Goal: Task Accomplishment & Management: Manage account settings

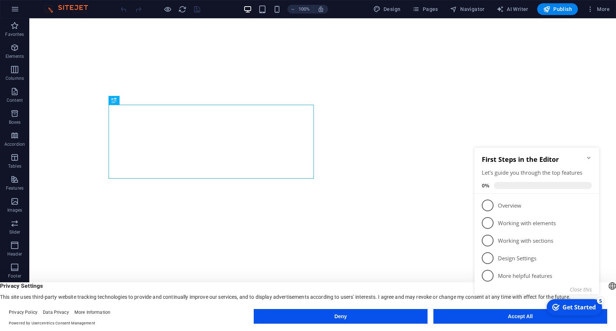
click at [590, 157] on icon "Minimize checklist" at bounding box center [588, 158] width 3 height 2
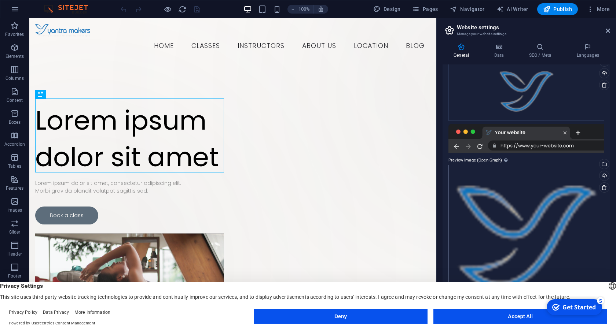
scroll to position [82, 0]
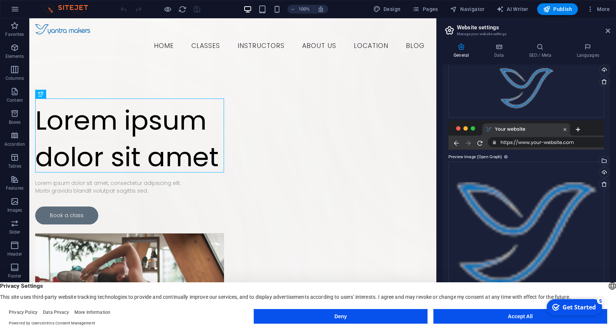
click at [0, 0] on div at bounding box center [0, 0] width 0 height 0
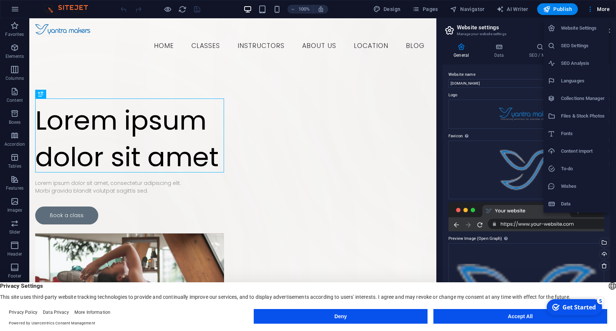
click at [598, 7] on div at bounding box center [308, 165] width 616 height 331
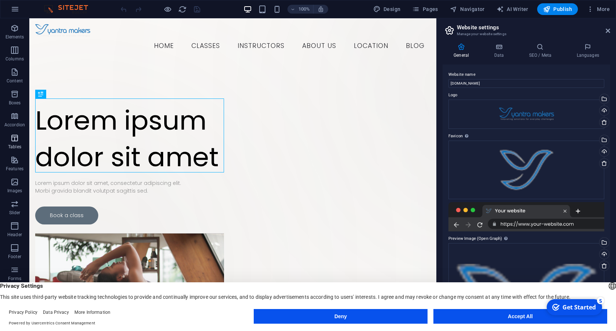
scroll to position [29, 0]
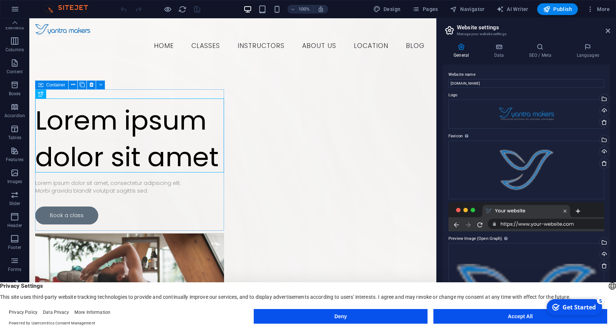
click at [51, 11] on img at bounding box center [69, 9] width 55 height 9
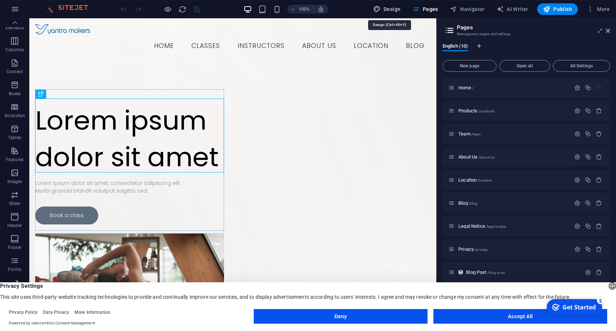
click at [395, 8] on span "Design" at bounding box center [386, 8] width 27 height 7
select select "700"
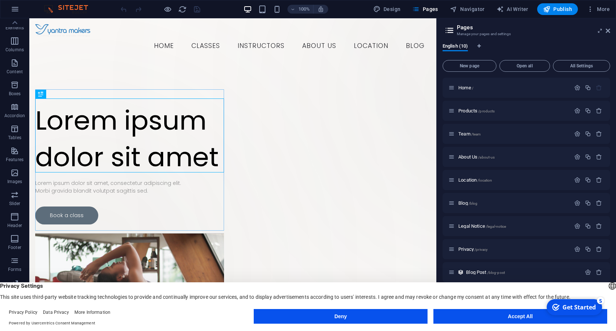
click at [450, 29] on icon at bounding box center [449, 30] width 11 height 10
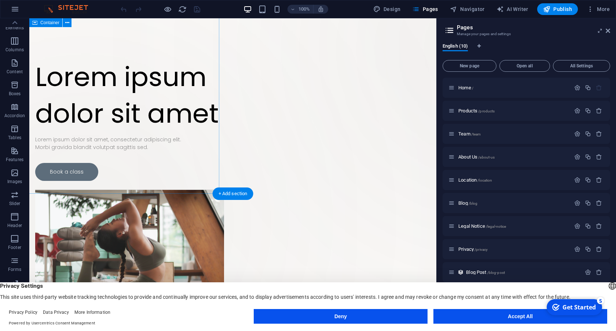
scroll to position [0, 0]
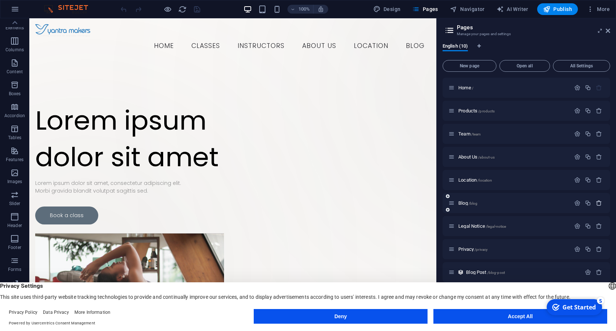
click at [600, 202] on icon "button" at bounding box center [599, 203] width 6 height 6
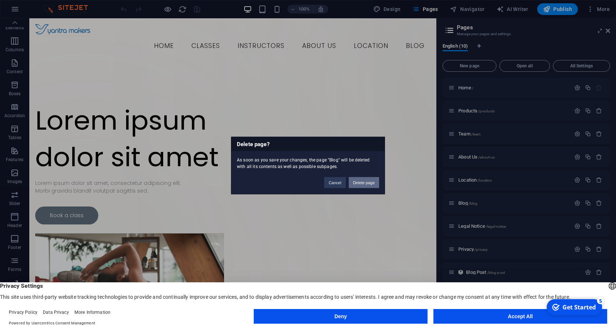
click at [363, 182] on button "Delete page" at bounding box center [364, 182] width 30 height 11
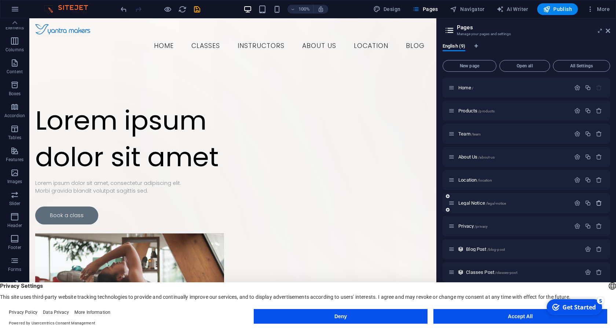
click at [601, 203] on icon "button" at bounding box center [599, 203] width 6 height 6
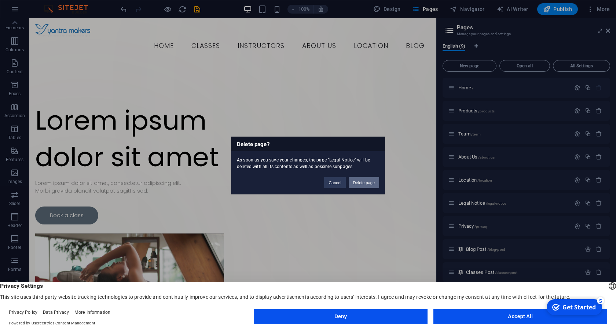
click at [362, 181] on button "Delete page" at bounding box center [364, 182] width 30 height 11
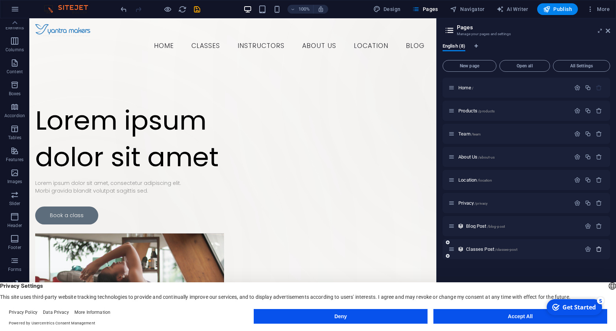
click at [599, 247] on icon "button" at bounding box center [599, 249] width 6 height 6
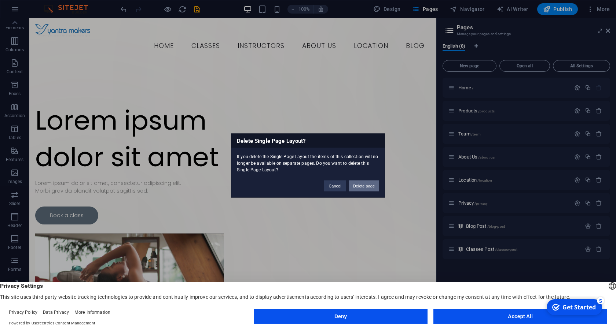
click at [370, 185] on button "Delete page" at bounding box center [364, 186] width 30 height 11
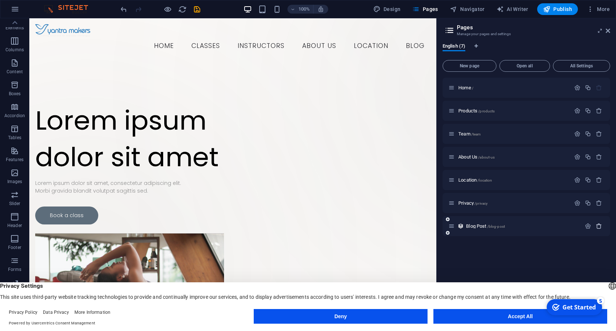
click at [597, 224] on icon "button" at bounding box center [599, 226] width 6 height 6
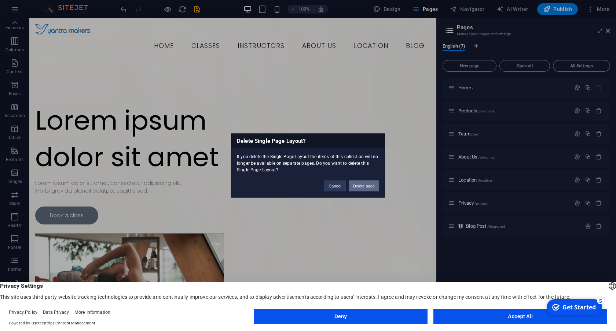
click at [364, 184] on button "Delete page" at bounding box center [364, 186] width 30 height 11
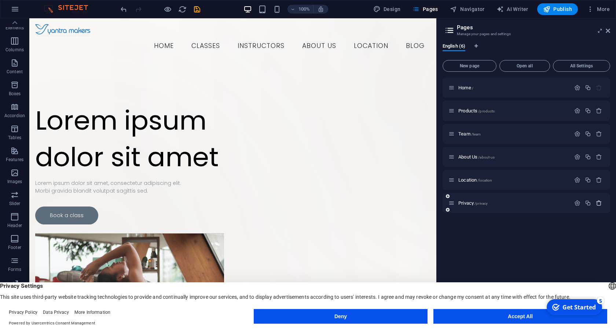
click at [599, 203] on icon "button" at bounding box center [599, 203] width 6 height 6
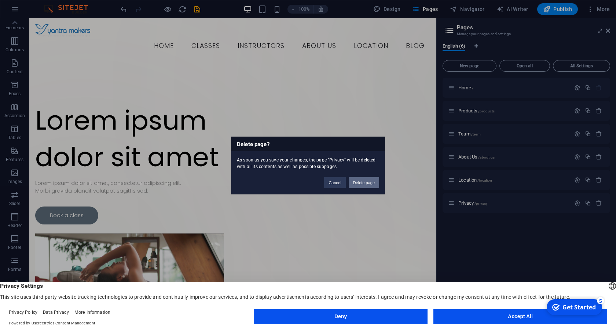
click at [360, 182] on button "Delete page" at bounding box center [364, 182] width 30 height 11
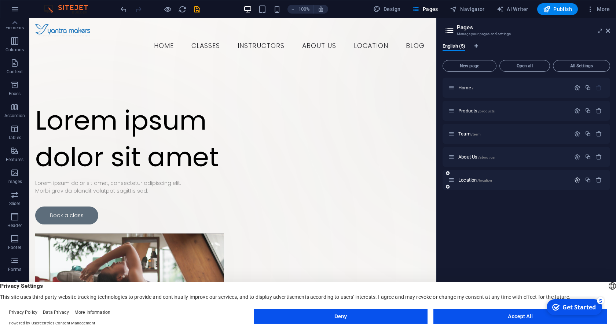
click at [579, 180] on icon "button" at bounding box center [577, 180] width 6 height 6
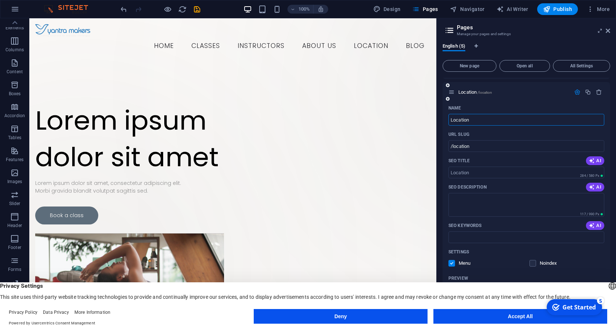
scroll to position [89, 0]
click at [597, 161] on span "AI" at bounding box center [595, 160] width 12 height 6
click at [528, 172] on input "Contact Yantra Makers - Bethesda" at bounding box center [526, 172] width 156 height 12
type input "Contact Yantra Makers"
click at [574, 210] on textarea "SEO Description" at bounding box center [526, 204] width 156 height 24
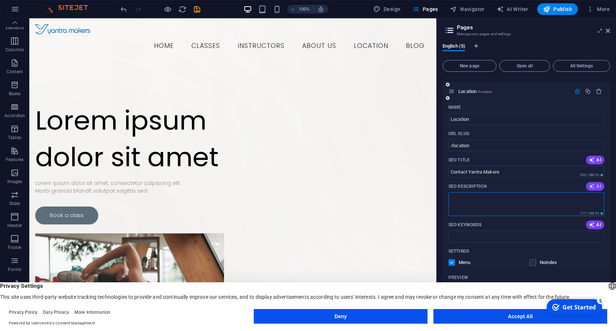
click at [594, 189] on span "AI" at bounding box center [595, 187] width 12 height 6
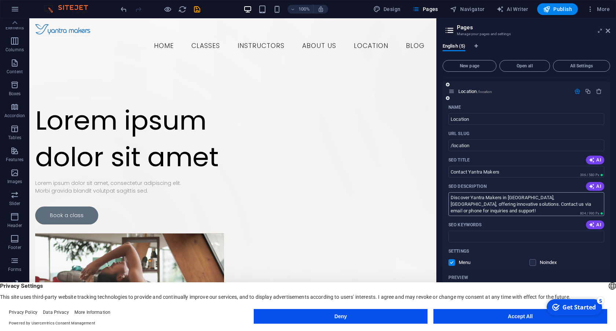
click at [514, 196] on textarea "Discover Yantra Makers in Bethesda, MD, offering innovative solutions. Contact …" at bounding box center [526, 204] width 156 height 24
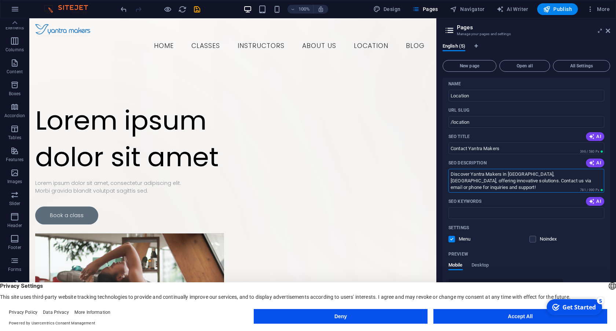
scroll to position [113, 0]
type textarea "Discover Yantra Makers in Nepal, MD, offering innovative solutions. Contact us …"
click at [593, 200] on icon "button" at bounding box center [592, 201] width 6 height 6
type input "Bethesda address, North Palmer Road, contact information Bethesda, Maryland bus…"
click at [489, 217] on input "Bethesda address, North Palmer Road, contact information Bethesda, Maryland bus…" at bounding box center [526, 213] width 156 height 12
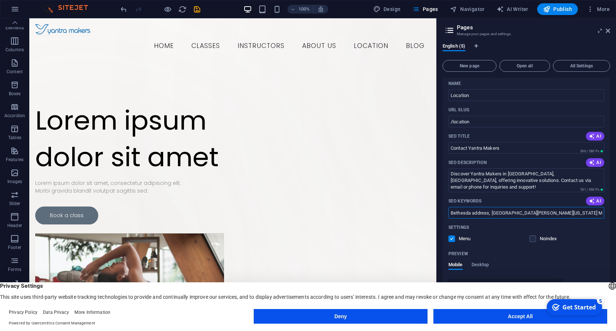
click at [489, 217] on input "Bethesda address, North Palmer Road, contact information Bethesda, Maryland bus…" at bounding box center [526, 213] width 156 height 12
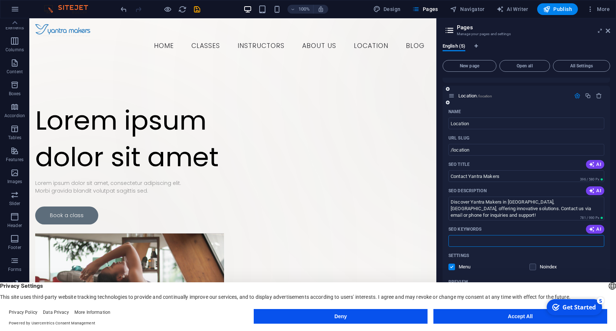
scroll to position [82, 0]
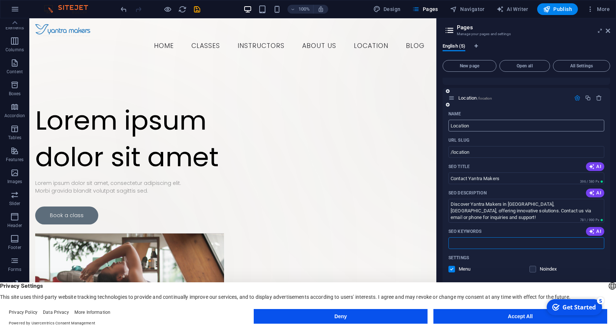
click at [479, 127] on input "Location" at bounding box center [526, 126] width 156 height 12
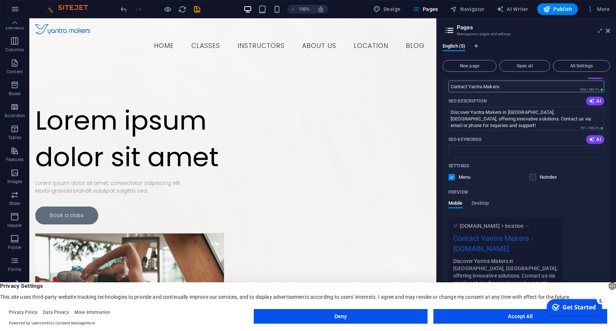
scroll to position [177, 0]
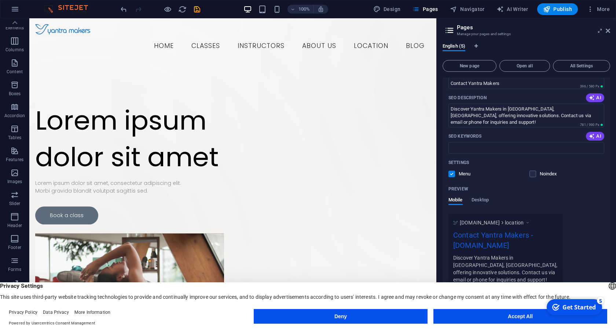
click at [453, 30] on icon at bounding box center [449, 30] width 11 height 10
click at [606, 32] on icon at bounding box center [607, 31] width 4 height 6
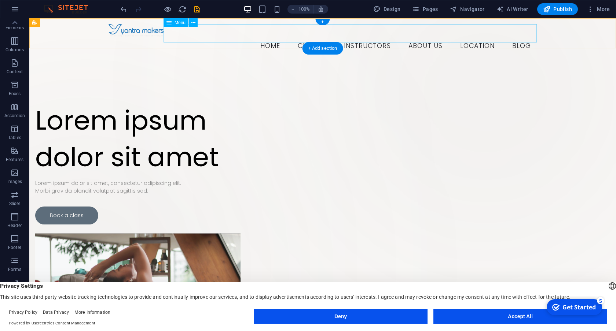
click at [273, 37] on nav "Home Classes Instructors About Us Location Blog" at bounding box center [322, 46] width 428 height 18
click at [15, 197] on icon "button" at bounding box center [14, 195] width 9 height 9
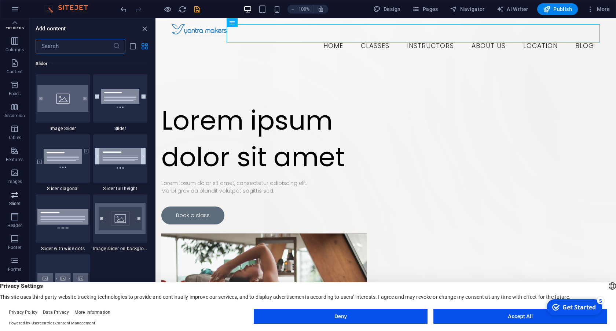
scroll to position [4155, 0]
click at [50, 9] on img at bounding box center [69, 9] width 55 height 9
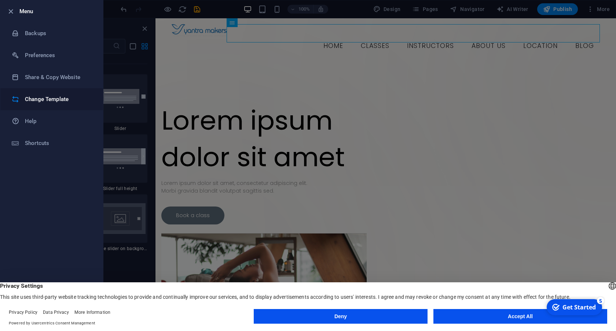
click at [53, 98] on h6 "Change Template" at bounding box center [59, 99] width 68 height 9
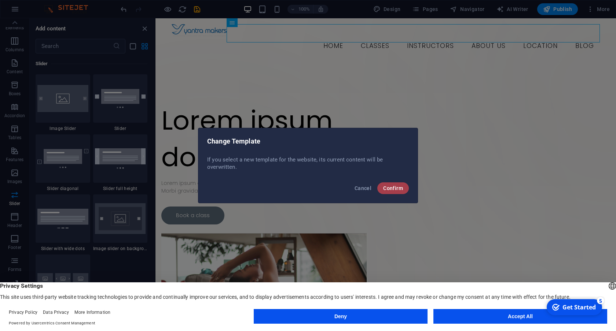
click at [390, 189] on span "Confirm" at bounding box center [393, 188] width 20 height 6
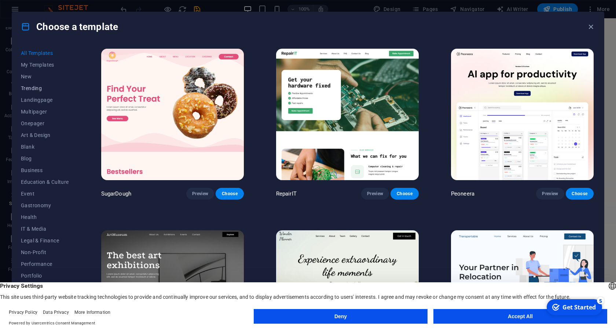
click at [38, 86] on span "Trending" at bounding box center [45, 88] width 48 height 6
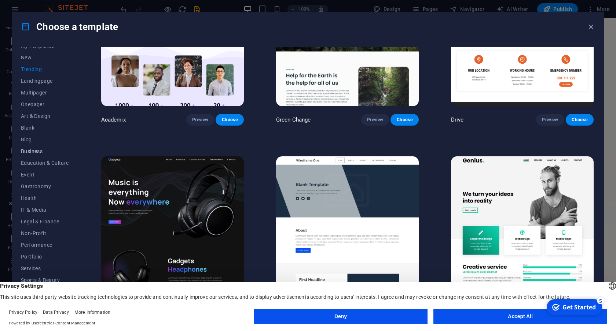
scroll to position [21, 0]
click at [37, 147] on span "Business" at bounding box center [45, 150] width 48 height 6
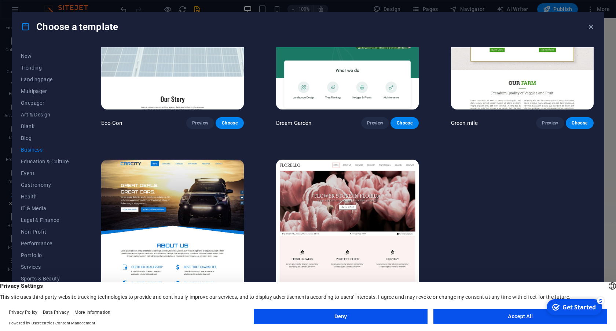
scroll to position [69, 0]
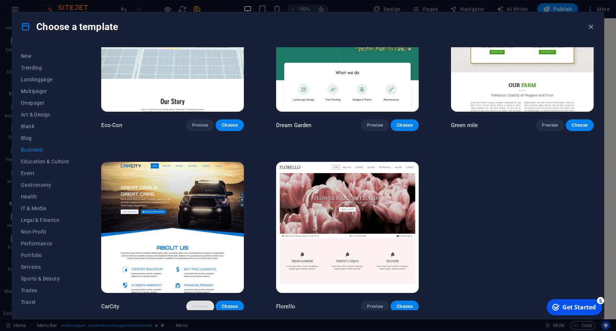
click at [201, 304] on span "Preview" at bounding box center [200, 307] width 16 height 6
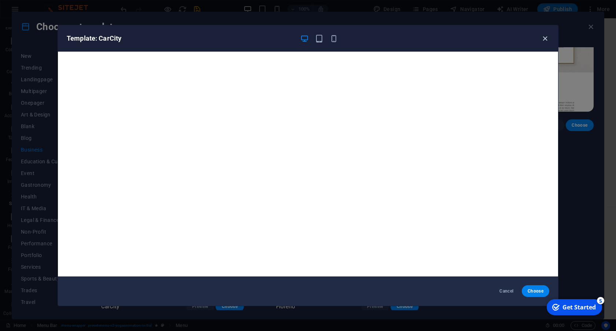
click at [545, 36] on icon "button" at bounding box center [545, 38] width 8 height 8
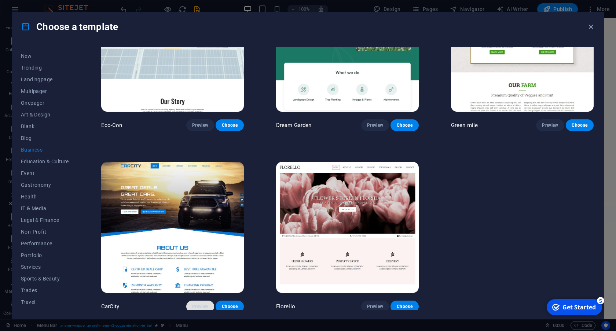
click at [201, 304] on span "Preview" at bounding box center [200, 307] width 16 height 6
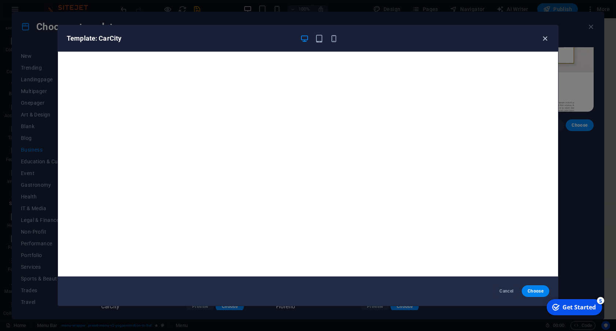
click at [543, 36] on icon "button" at bounding box center [545, 38] width 8 height 8
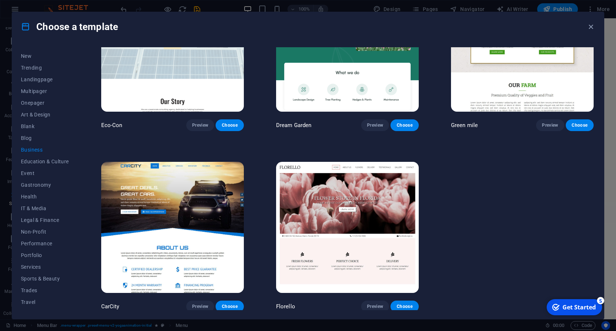
click at [470, 197] on div "Eco-Con Preview Choose Dream Garden Preview Choose Green mile Preview Choose Ca…" at bounding box center [347, 146] width 495 height 334
click at [45, 186] on span "Gastronomy" at bounding box center [45, 185] width 48 height 6
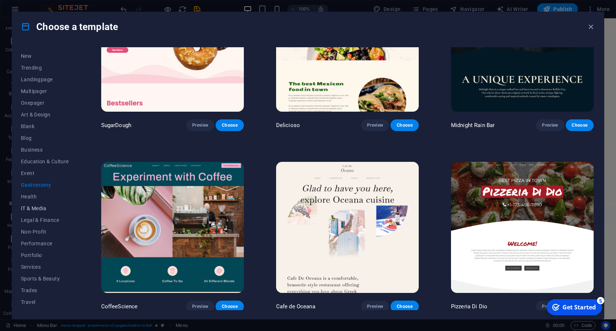
scroll to position [30, 0]
click at [36, 248] on span "Portfolio" at bounding box center [45, 246] width 48 height 6
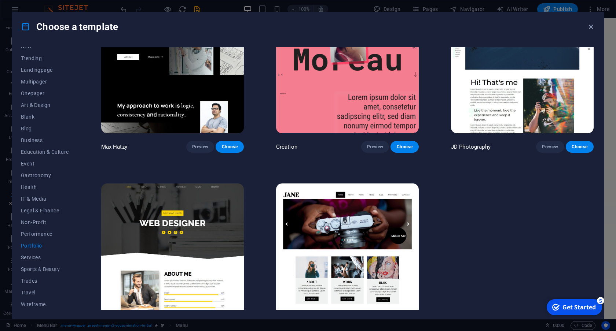
scroll to position [249, 0]
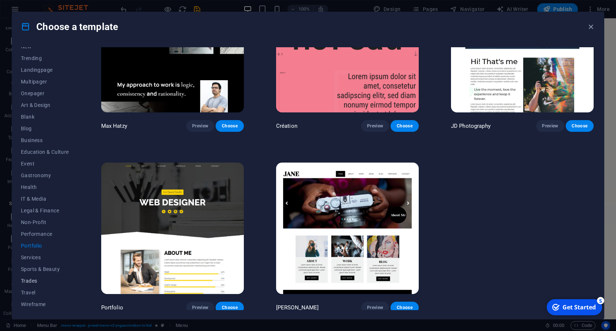
click at [40, 280] on span "Trades" at bounding box center [45, 281] width 48 height 6
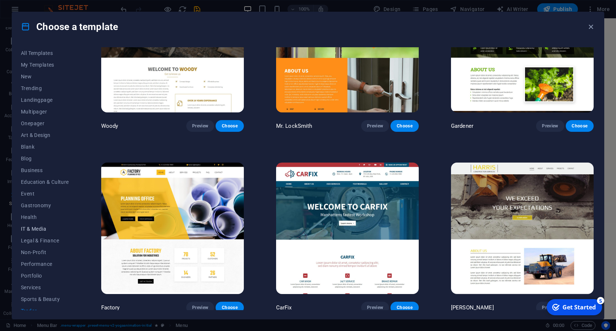
scroll to position [30, 0]
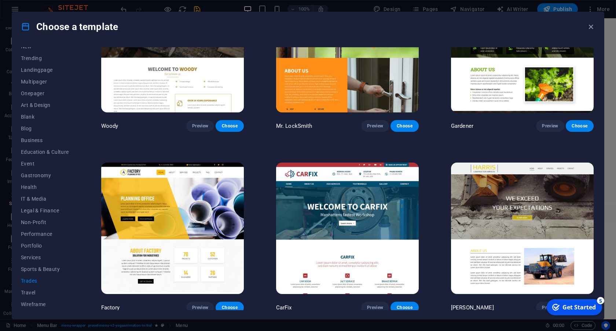
click at [180, 198] on img at bounding box center [172, 229] width 143 height 132
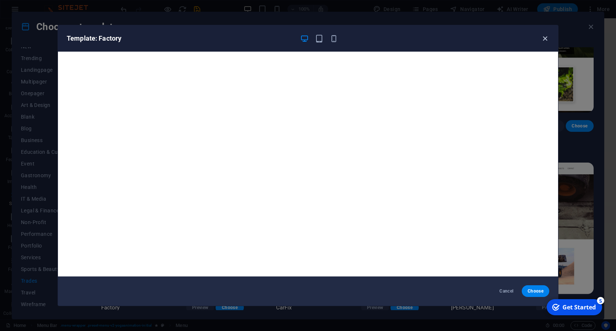
click at [545, 37] on icon "button" at bounding box center [545, 38] width 8 height 8
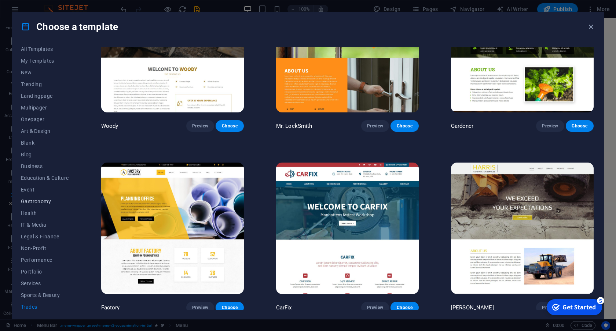
scroll to position [0, 0]
click at [44, 171] on span "Business" at bounding box center [45, 170] width 48 height 6
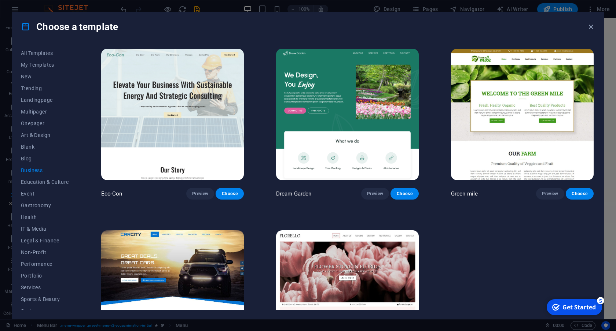
scroll to position [69, 0]
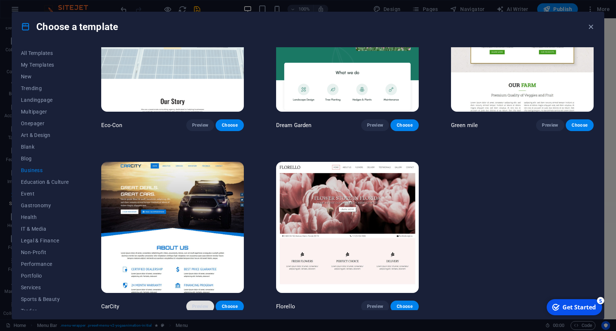
click at [203, 306] on span "Preview" at bounding box center [200, 307] width 16 height 6
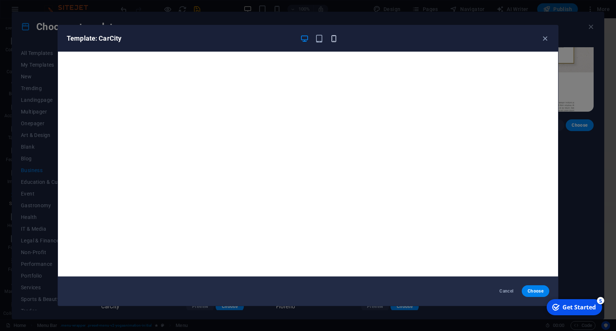
click at [335, 38] on icon "button" at bounding box center [333, 38] width 8 height 8
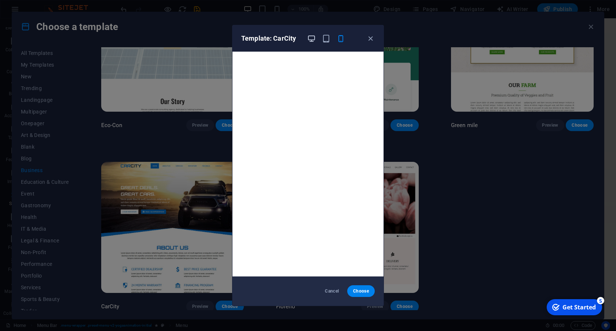
click at [309, 39] on icon "button" at bounding box center [311, 38] width 8 height 8
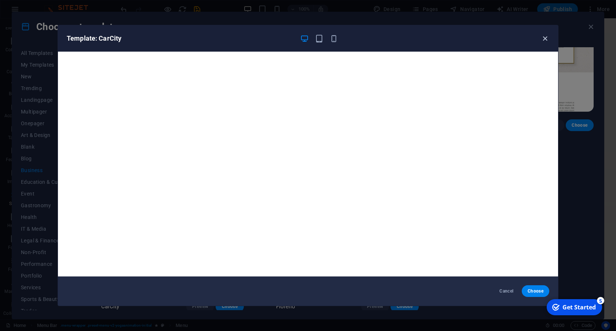
click at [543, 39] on icon "button" at bounding box center [545, 38] width 8 height 8
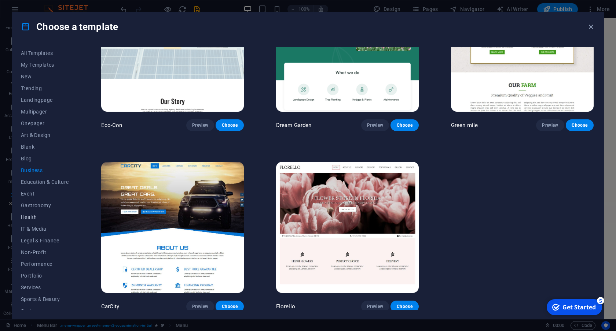
scroll to position [30, 0]
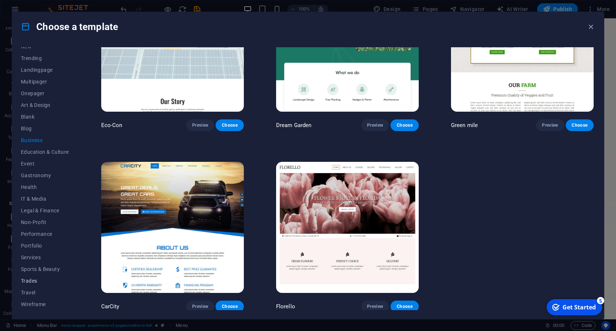
click at [33, 283] on span "Trades" at bounding box center [45, 281] width 48 height 6
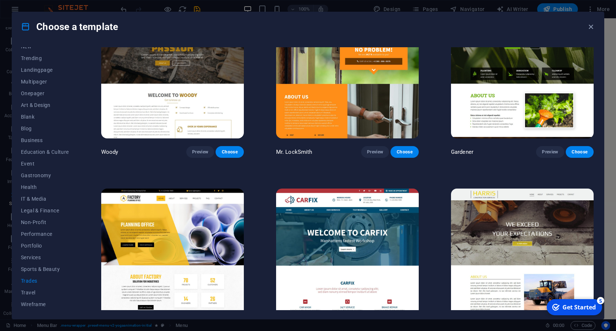
scroll to position [249, 0]
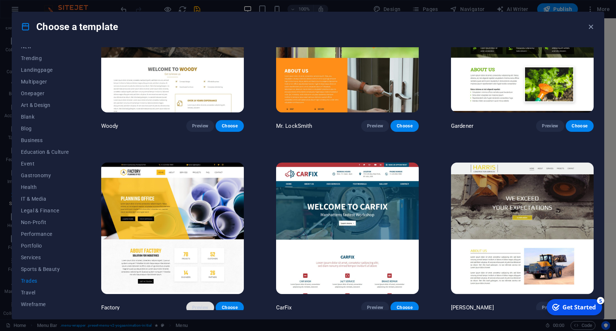
click at [204, 305] on span "Preview" at bounding box center [200, 308] width 16 height 6
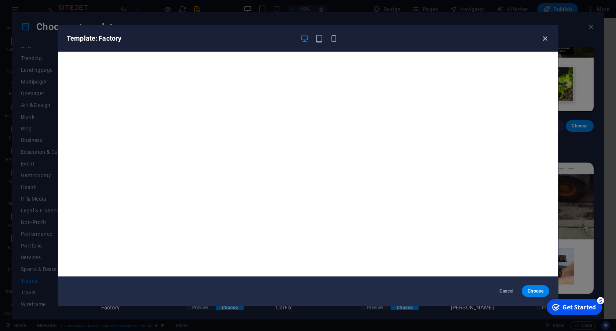
click at [544, 37] on icon "button" at bounding box center [545, 38] width 8 height 8
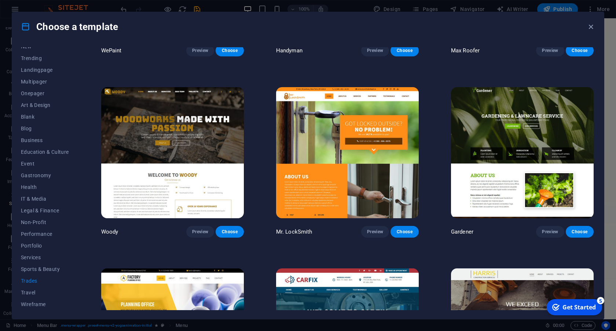
scroll to position [150, 0]
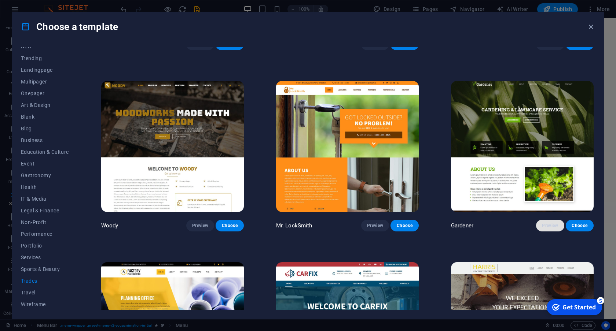
click at [547, 225] on span "Preview" at bounding box center [550, 226] width 16 height 6
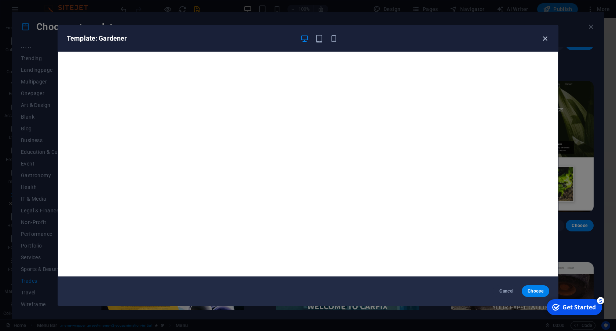
click at [545, 38] on icon "button" at bounding box center [545, 38] width 8 height 8
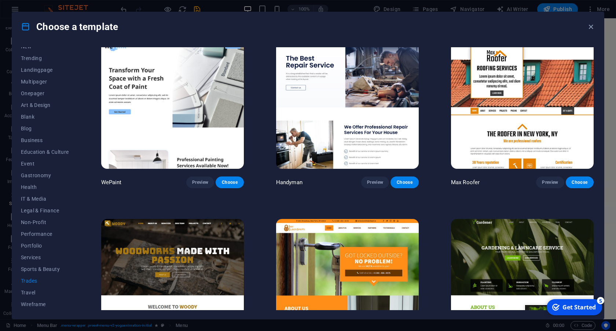
scroll to position [0, 0]
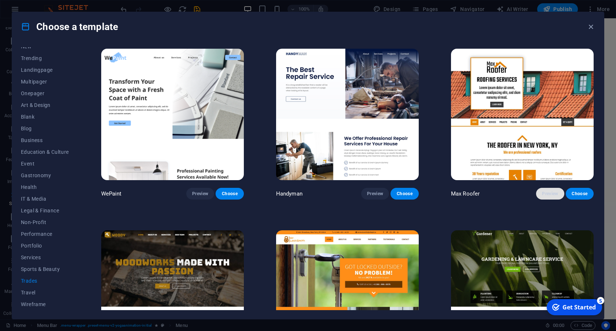
click at [548, 193] on span "Preview" at bounding box center [550, 194] width 16 height 6
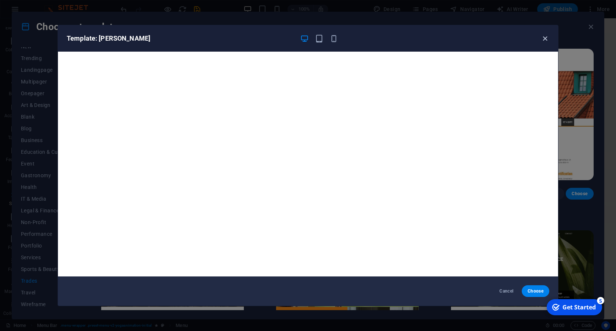
click at [544, 37] on icon "button" at bounding box center [545, 38] width 8 height 8
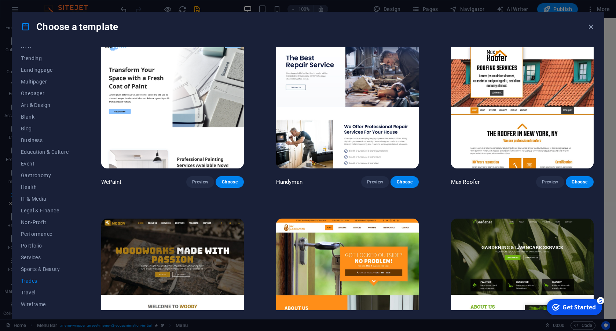
scroll to position [12, 0]
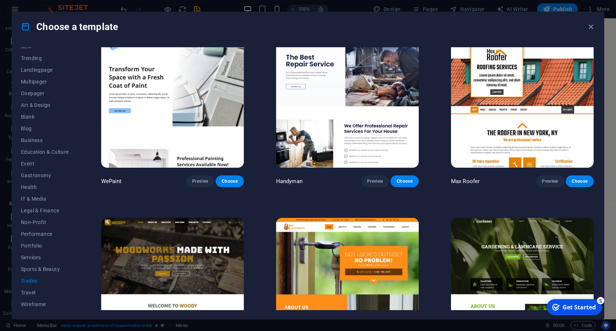
click at [539, 131] on img at bounding box center [522, 102] width 143 height 132
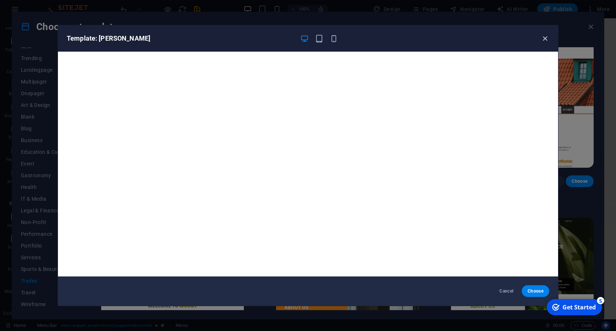
click at [542, 37] on icon "button" at bounding box center [545, 38] width 8 height 8
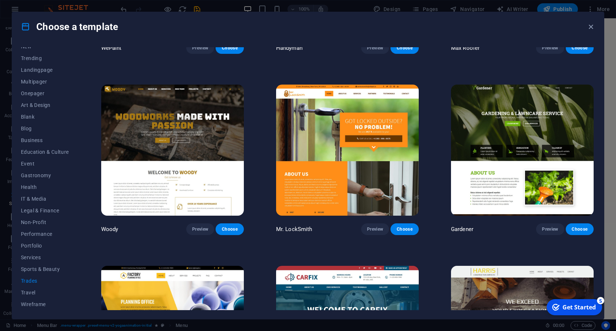
scroll to position [139, 0]
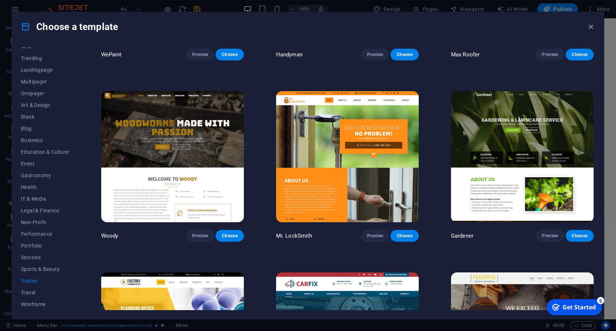
click at [357, 181] on img at bounding box center [347, 157] width 143 height 132
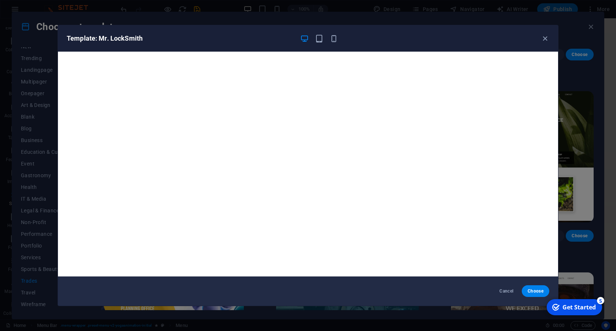
scroll to position [1, 0]
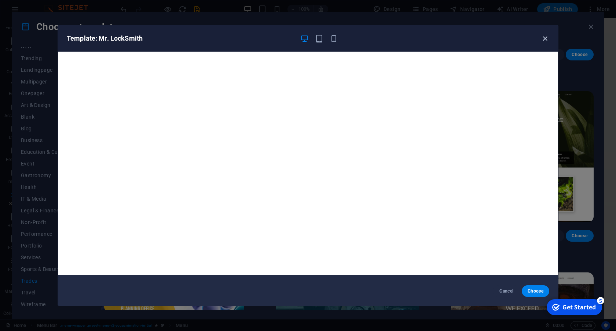
click at [545, 36] on icon "button" at bounding box center [545, 38] width 8 height 8
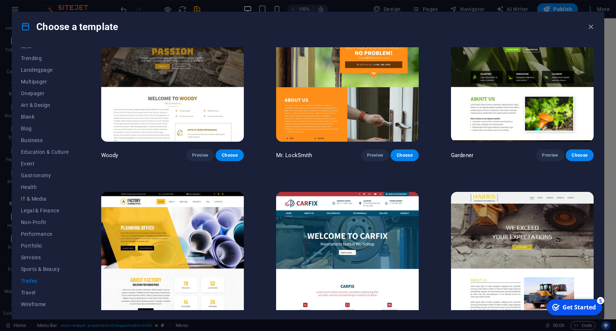
scroll to position [249, 0]
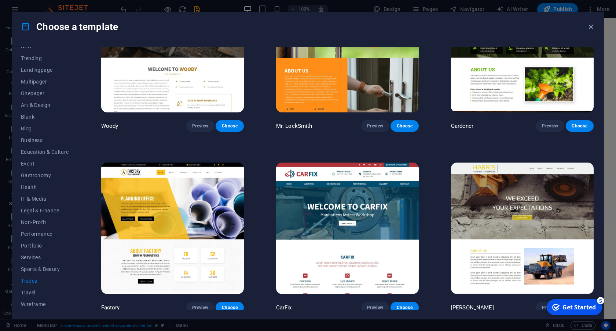
click at [376, 220] on img at bounding box center [347, 229] width 143 height 132
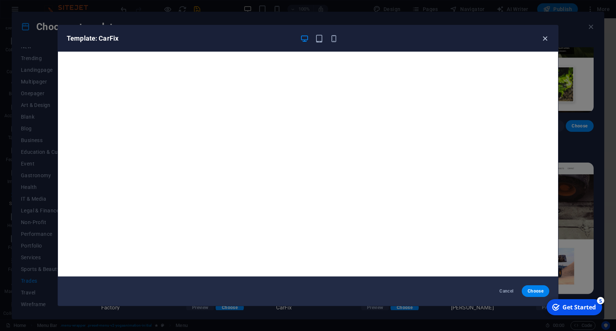
click at [545, 38] on icon "button" at bounding box center [545, 38] width 8 height 8
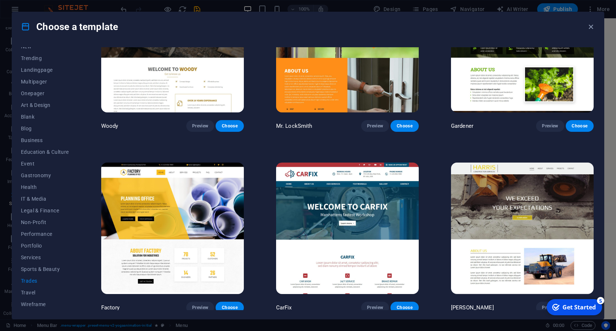
click at [497, 217] on img at bounding box center [522, 229] width 143 height 132
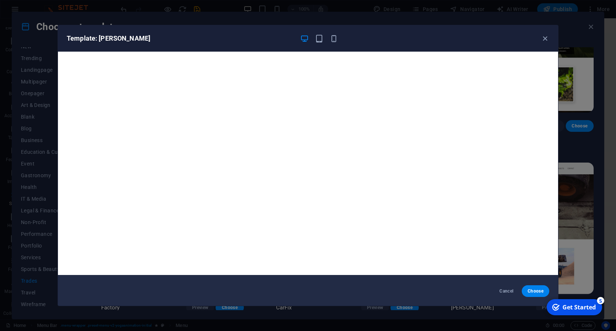
scroll to position [0, 0]
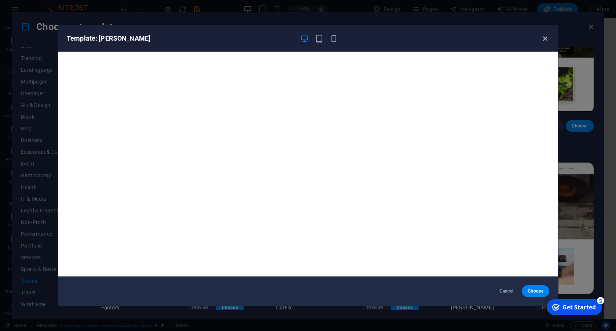
click at [543, 36] on icon "button" at bounding box center [545, 38] width 8 height 8
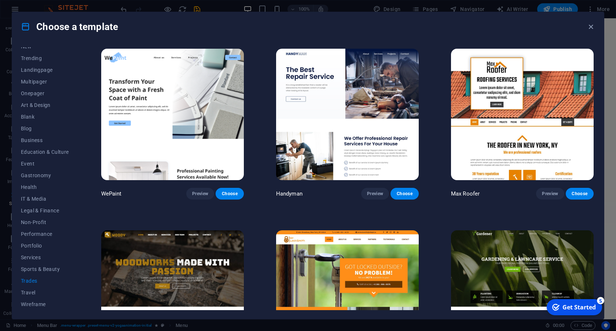
click at [208, 107] on img at bounding box center [172, 115] width 143 height 132
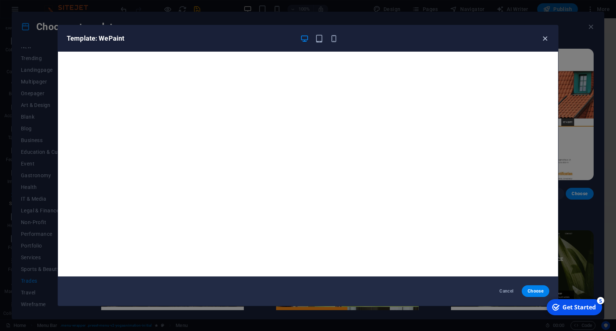
click at [542, 38] on icon "button" at bounding box center [545, 38] width 8 height 8
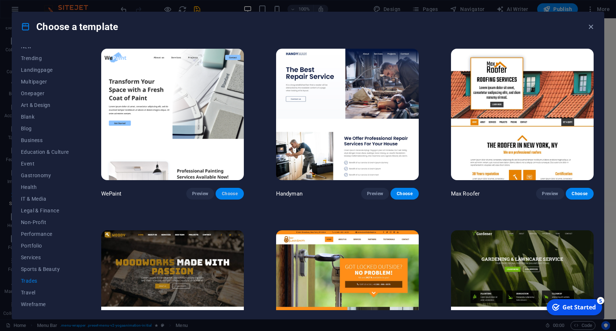
click at [226, 193] on span "Choose" at bounding box center [229, 194] width 16 height 6
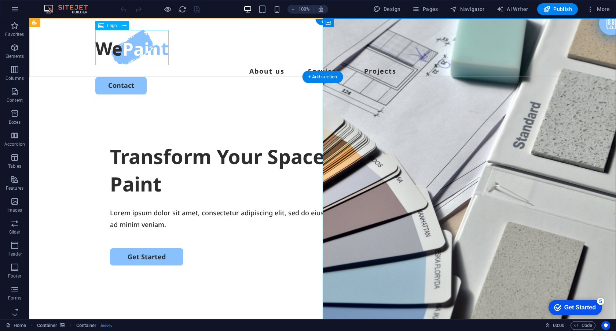
click at [125, 41] on div at bounding box center [322, 47] width 454 height 35
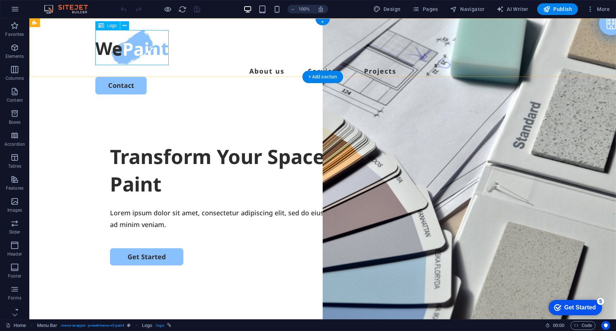
click at [124, 47] on div at bounding box center [322, 47] width 454 height 35
click at [121, 27] on button at bounding box center [124, 25] width 9 height 9
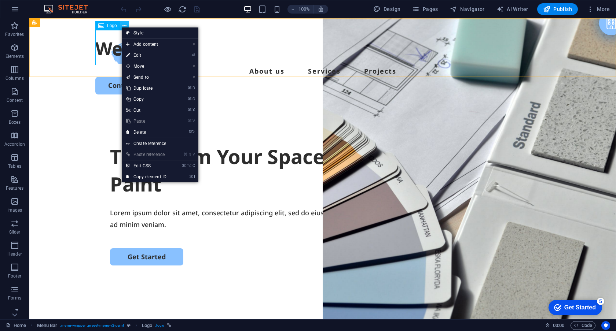
click at [0, 0] on icon at bounding box center [0, 0] width 0 height 0
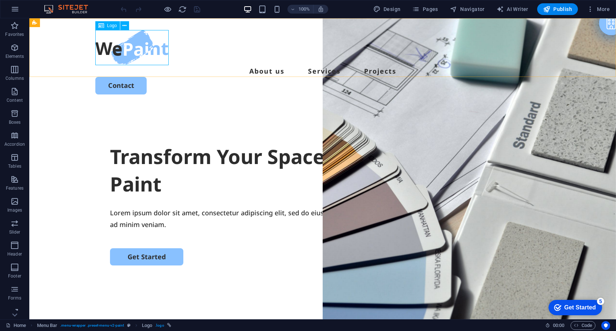
click at [0, 0] on icon at bounding box center [0, 0] width 0 height 0
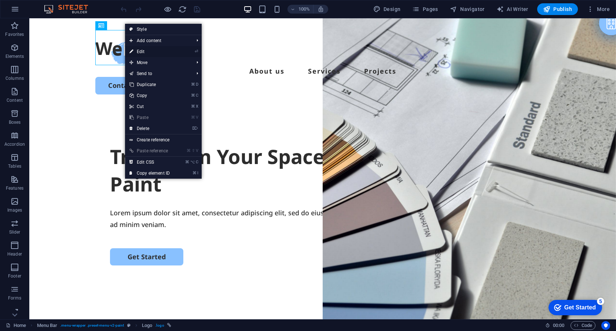
click at [145, 50] on link "⏎ Edit" at bounding box center [149, 51] width 49 height 11
select select "px"
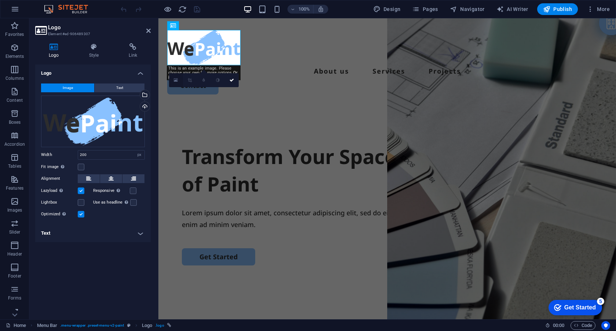
click at [177, 81] on icon at bounding box center [176, 80] width 4 height 5
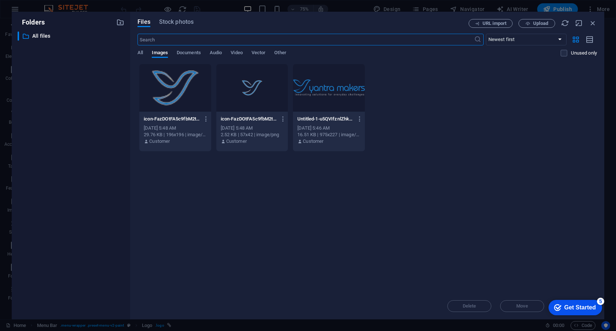
click at [321, 88] on div at bounding box center [328, 88] width 71 height 48
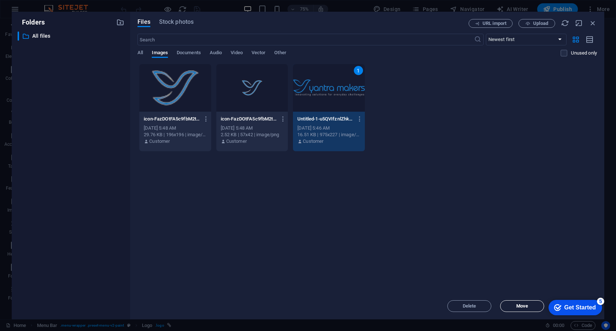
click at [517, 306] on span "Move" at bounding box center [522, 306] width 12 height 4
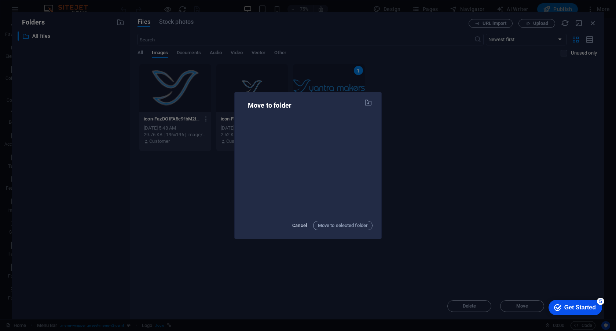
click at [299, 226] on span "Cancel" at bounding box center [299, 225] width 15 height 9
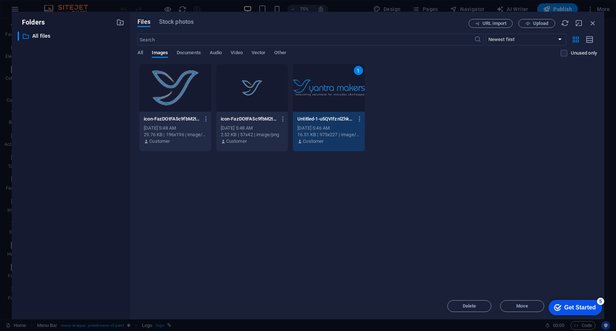
click at [425, 204] on div "Drop files here to upload them instantly icon-FazDOtFA5c9fbM2tntiSeQ-4d53_tG_Tg…" at bounding box center [366, 178] width 459 height 229
click at [452, 201] on div "Drop files here to upload them instantly icon-FazDOtFA5c9fbM2tntiSeQ-4d53_tG_Tg…" at bounding box center [366, 178] width 459 height 229
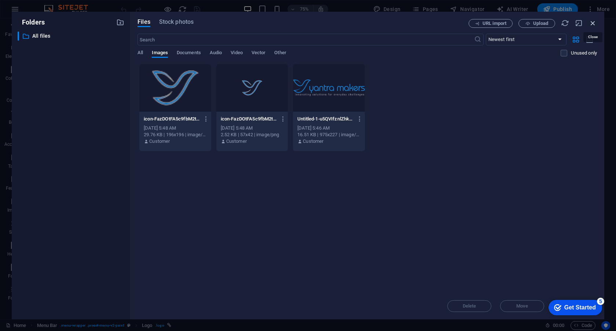
click at [593, 23] on icon "button" at bounding box center [593, 23] width 8 height 8
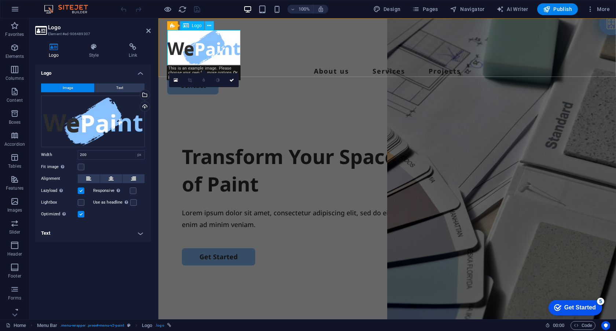
click at [0, 0] on icon at bounding box center [0, 0] width 0 height 0
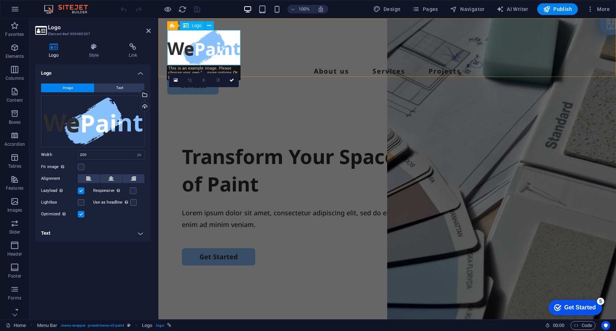
click at [177, 81] on icon at bounding box center [176, 80] width 4 height 5
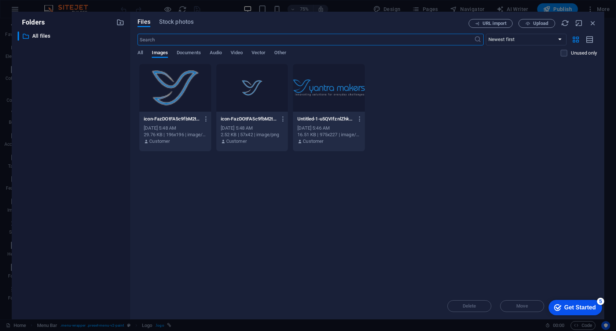
click at [330, 95] on div at bounding box center [328, 88] width 71 height 48
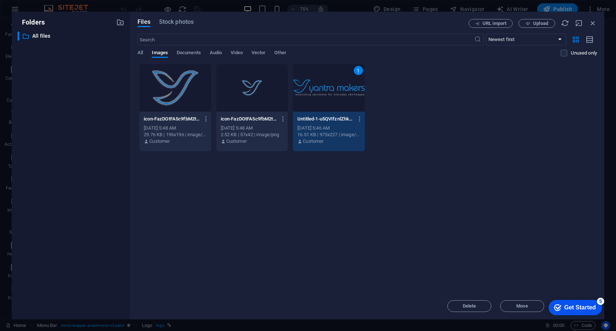
click at [330, 95] on div "1" at bounding box center [328, 88] width 71 height 48
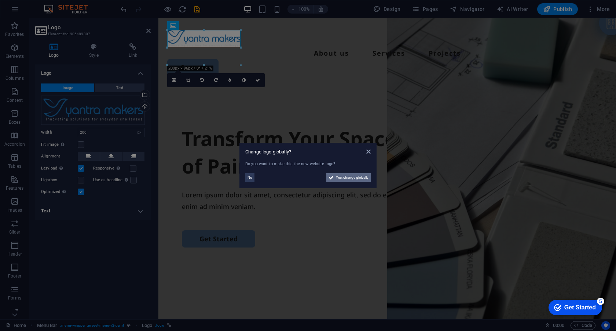
click at [352, 179] on span "Yes, change globally" at bounding box center [352, 177] width 33 height 9
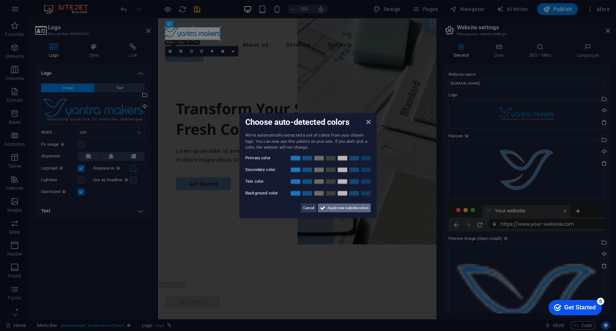
click at [335, 207] on span "Apply new website colors" at bounding box center [347, 207] width 41 height 9
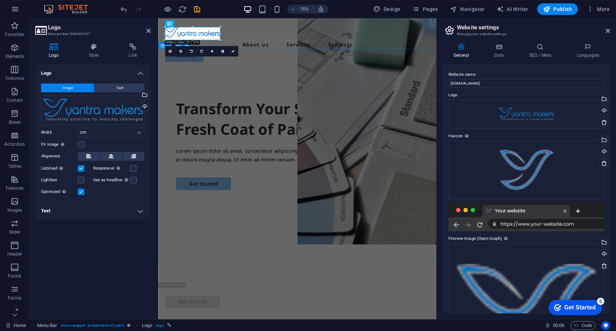
click at [301, 88] on div "Transform Your Space with a Fresh Coat of Paint Lorem ipsum dolor sit amet, con…" at bounding box center [343, 229] width 371 height 282
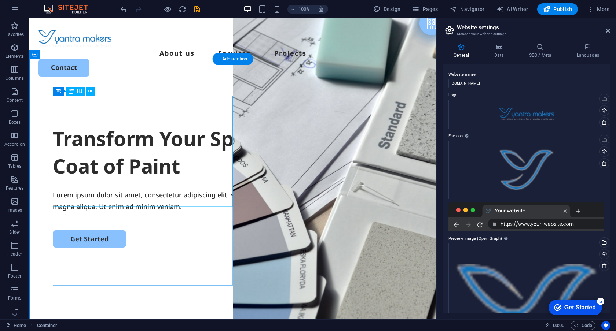
click at [146, 125] on div "Transform Your Space with a Fresh Coat of Paint" at bounding box center [233, 152] width 360 height 55
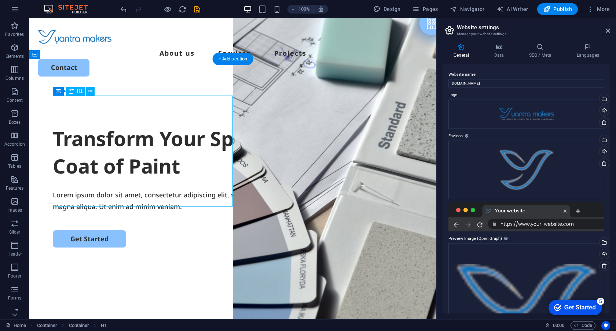
click at [127, 125] on div "Transform Your Space with a Fresh Coat of Paint" at bounding box center [233, 152] width 360 height 55
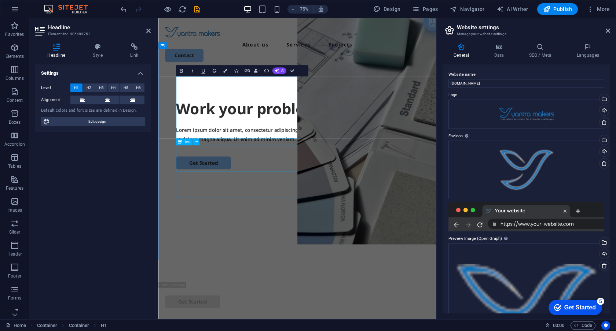
click at [285, 185] on div "Lorem ipsum dolor sit amet, consectetur adipiscing elit, sed do eiusmod tempor …" at bounding box center [344, 173] width 324 height 24
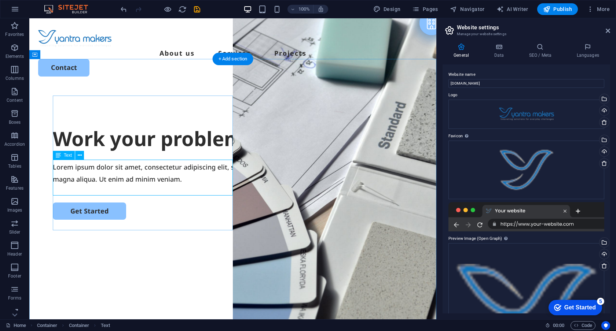
click at [117, 168] on div "Lorem ipsum dolor sit amet, consectetur adipiscing elit, sed do eiusmod tempor …" at bounding box center [233, 173] width 360 height 24
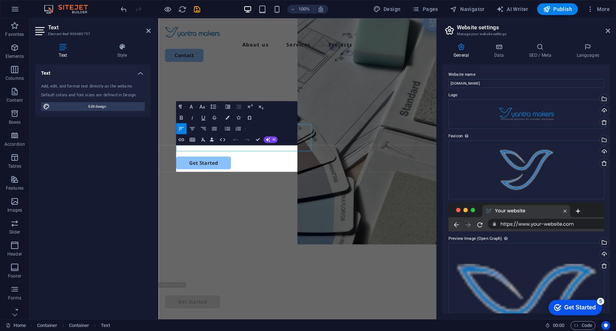
click at [117, 168] on div "Text Add, edit, and format text directly on the website. Default colors and fon…" at bounding box center [92, 189] width 115 height 249
click at [233, 185] on p "Lorem ipsum dolor sit amet, consectetur adipiscing elit, sed do eiusmod tempor …" at bounding box center [344, 173] width 324 height 24
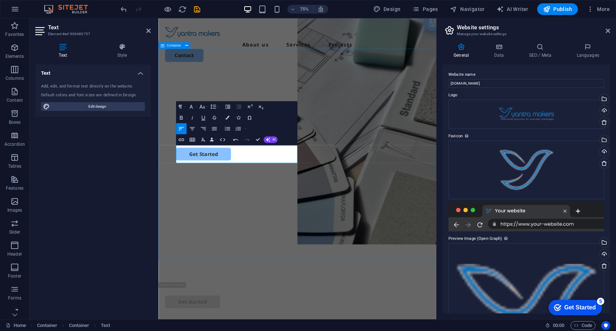
click at [274, 271] on div "Work your problem with us. We provide dinamic solutions for your unique problem…" at bounding box center [343, 229] width 371 height 282
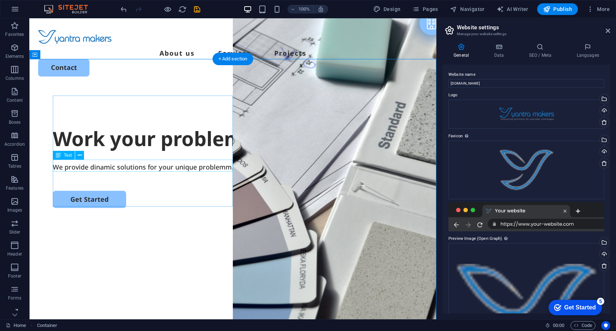
click at [90, 165] on div "We provide dinamic solutions for your unique problemm." at bounding box center [233, 167] width 360 height 12
click at [142, 166] on div "We provide dinamic solutions for your unique problemm." at bounding box center [233, 167] width 360 height 12
click at [99, 165] on div "We provide dinamic solutions for your unique problemm." at bounding box center [233, 167] width 360 height 12
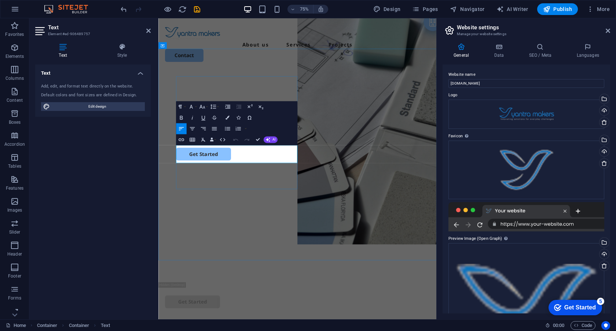
click at [226, 173] on p "We provide dinamic solutions for your unique problemm." at bounding box center [344, 167] width 324 height 12
click at [210, 173] on p "We provide dynamic solutions for your unique problemm." at bounding box center [344, 167] width 324 height 12
click at [281, 208] on div "Get Started" at bounding box center [344, 199] width 324 height 17
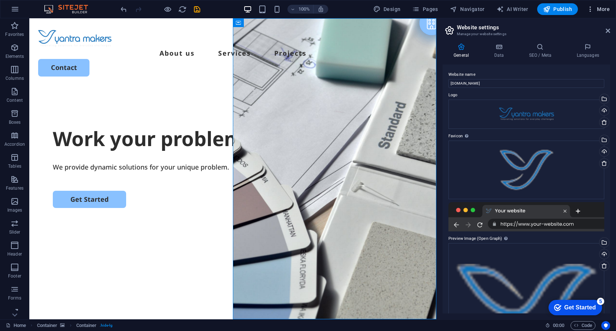
click at [595, 11] on span "More" at bounding box center [597, 8] width 23 height 7
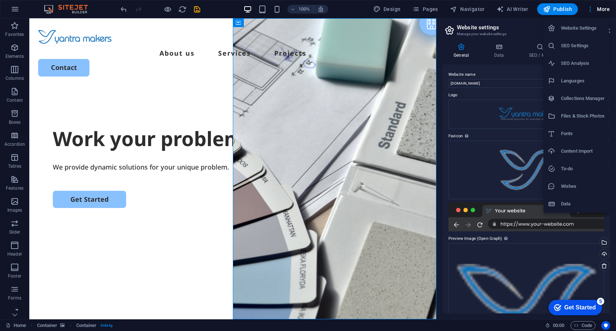
click at [196, 8] on div at bounding box center [308, 165] width 616 height 331
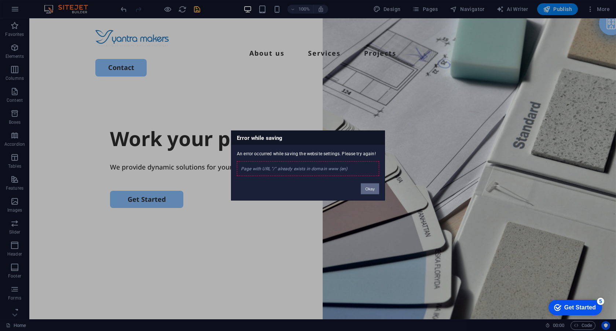
click at [371, 189] on button "Okay" at bounding box center [370, 189] width 18 height 11
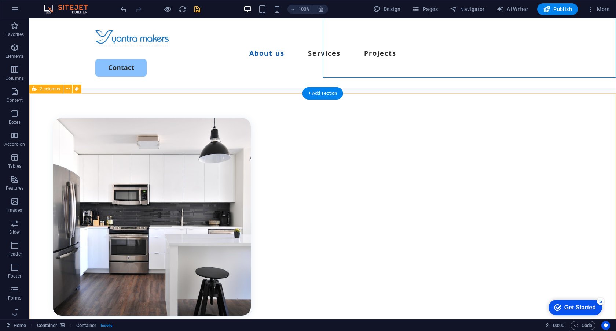
scroll to position [266, 0]
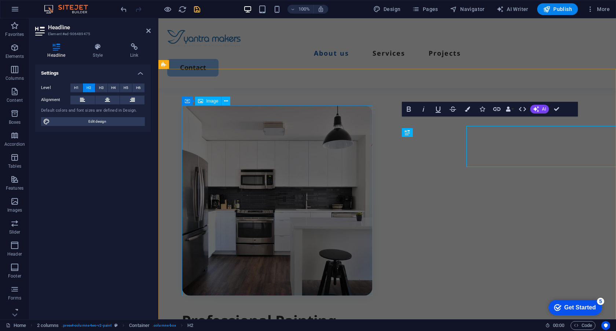
click at [370, 144] on figure at bounding box center [277, 201] width 191 height 191
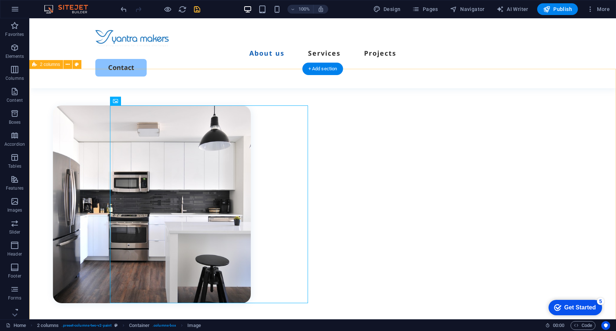
click at [373, 96] on div "Professional Painting Services Available Now! Lorem ipsum dolor sit amet, conse…" at bounding box center [322, 296] width 586 height 454
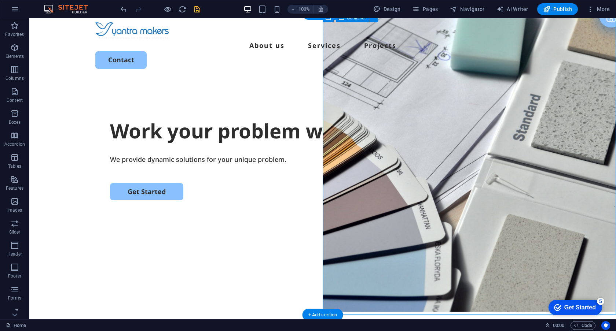
scroll to position [0, 0]
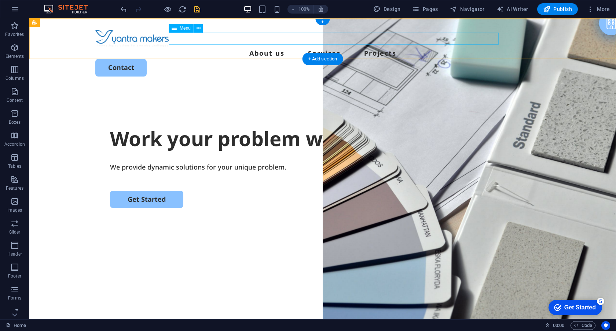
click at [278, 47] on nav "About us Services Projects" at bounding box center [322, 53] width 454 height 12
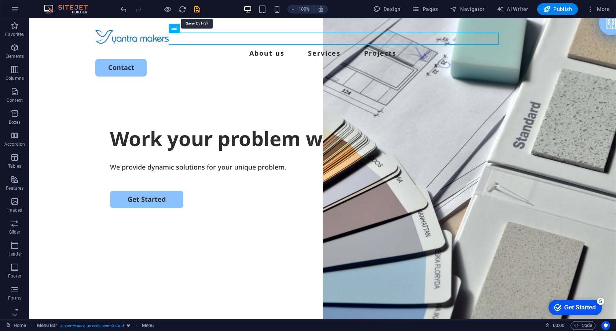
click at [199, 10] on icon "save" at bounding box center [197, 9] width 8 height 8
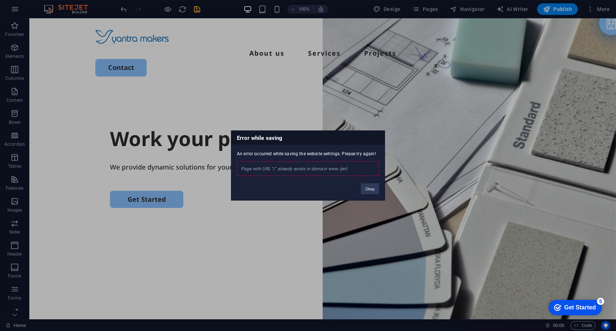
click at [340, 171] on div "Page with URL "/" already exists in domain www (en)" at bounding box center [308, 169] width 142 height 15
click at [355, 170] on div "Page with URL "/" already exists in domain www (en)" at bounding box center [308, 169] width 142 height 15
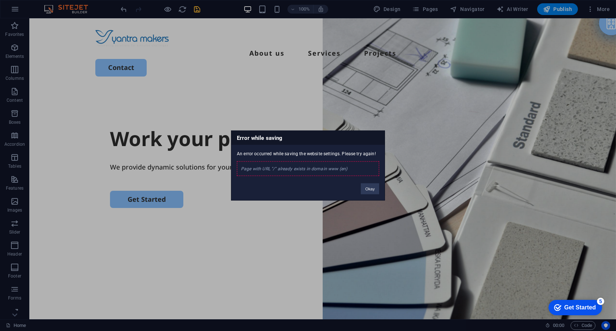
click at [355, 170] on div "Page with URL "/" already exists in domain www (en)" at bounding box center [308, 169] width 142 height 15
click at [349, 167] on div "Page with URL "/" already exists in domain www (en)" at bounding box center [308, 169] width 142 height 15
click at [371, 194] on button "Okay" at bounding box center [370, 189] width 18 height 11
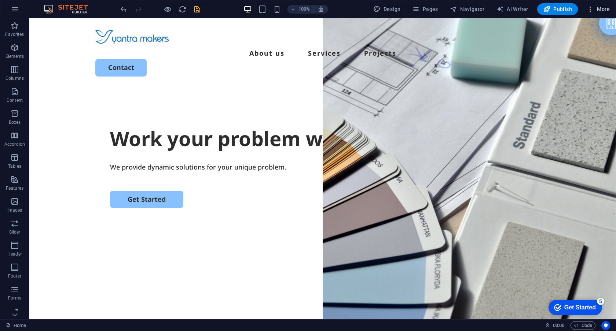
click at [603, 10] on span "More" at bounding box center [597, 8] width 23 height 7
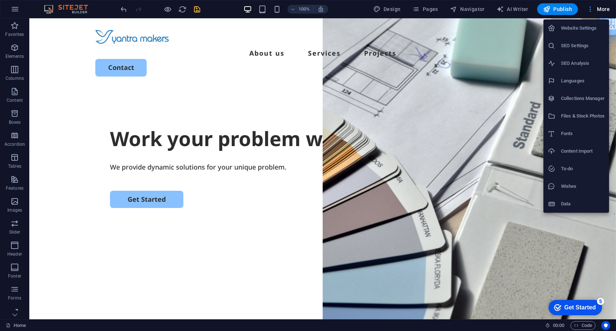
click at [603, 10] on div at bounding box center [308, 165] width 616 height 331
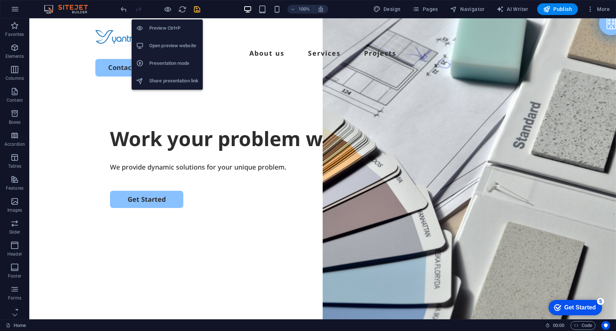
click at [168, 45] on h6 "Open preview website" at bounding box center [173, 45] width 49 height 9
click at [172, 29] on h6 "Preview Ctrl+P" at bounding box center [173, 28] width 49 height 9
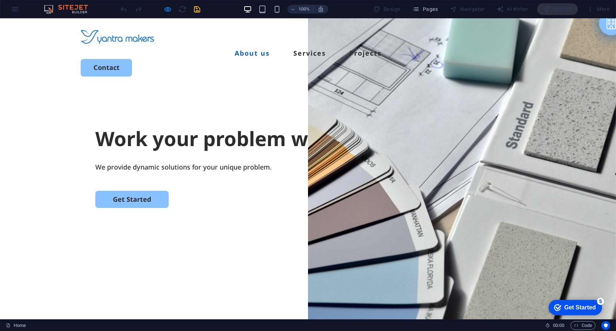
click at [262, 50] on link "About us" at bounding box center [252, 53] width 35 height 7
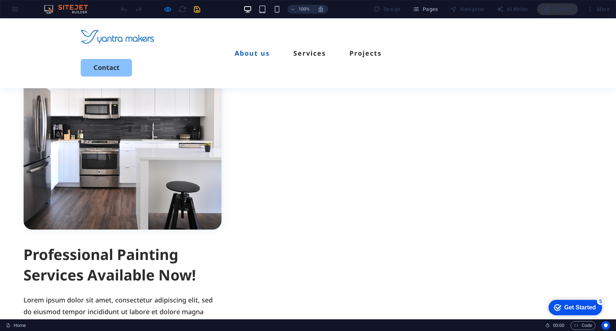
scroll to position [227, 0]
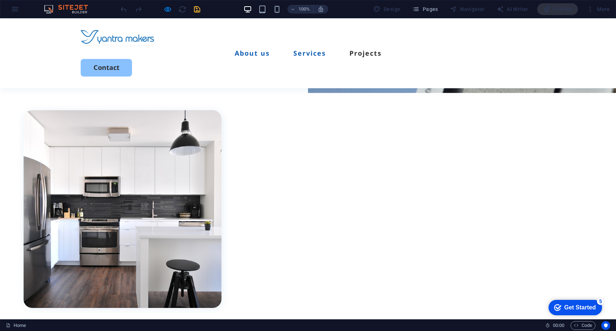
click at [321, 50] on link "Services" at bounding box center [309, 53] width 33 height 7
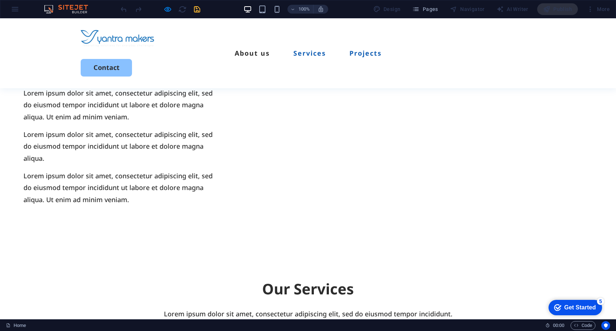
click at [377, 50] on link "Projects" at bounding box center [365, 53] width 32 height 7
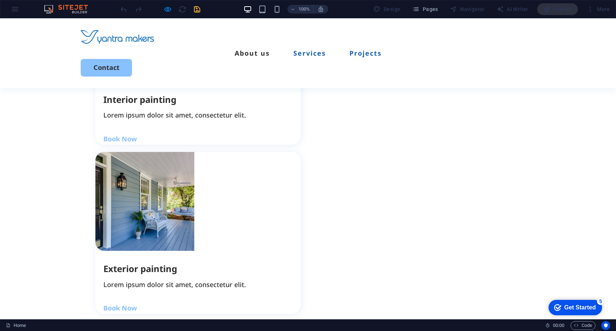
scroll to position [869, 0]
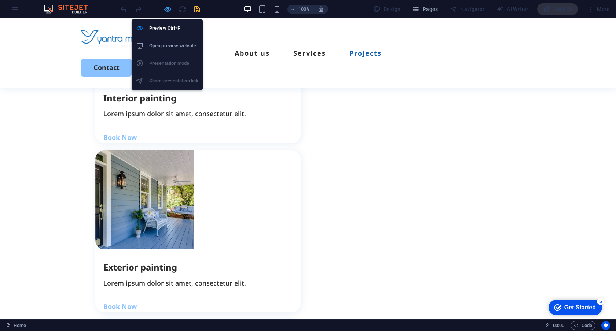
click at [167, 11] on icon "button" at bounding box center [167, 9] width 8 height 8
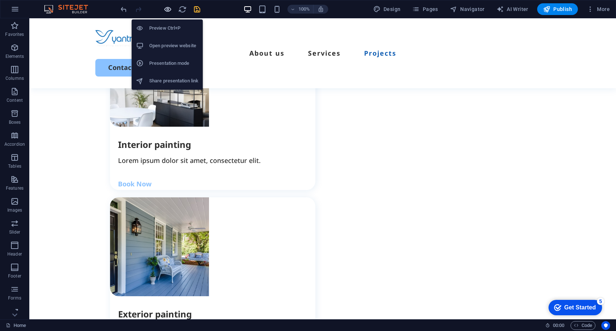
scroll to position [904, 0]
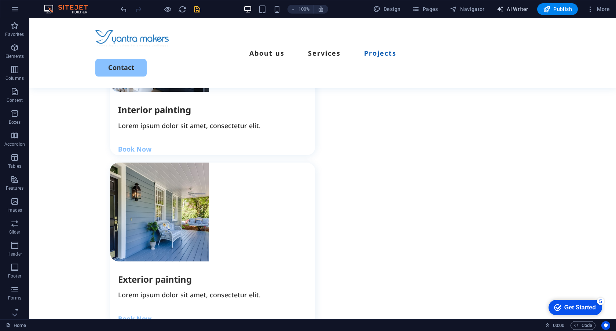
select select "English"
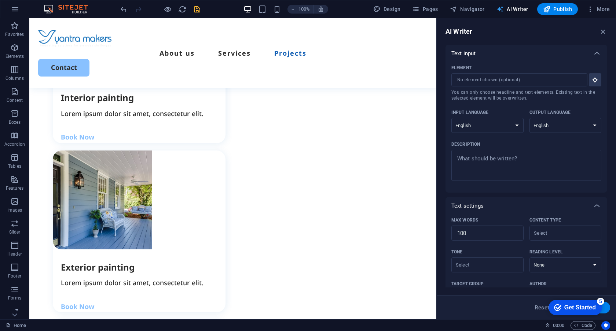
scroll to position [895, 0]
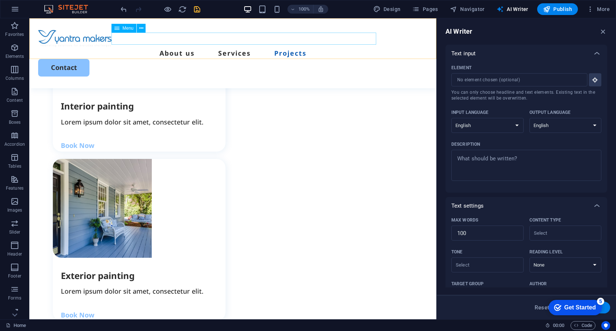
click at [188, 47] on nav "About us Services Projects" at bounding box center [232, 53] width 389 height 12
click at [245, 47] on nav "About us Services Projects" at bounding box center [232, 53] width 389 height 12
click at [145, 45] on div "About us Services Projects Contact" at bounding box center [232, 53] width 407 height 70
select select
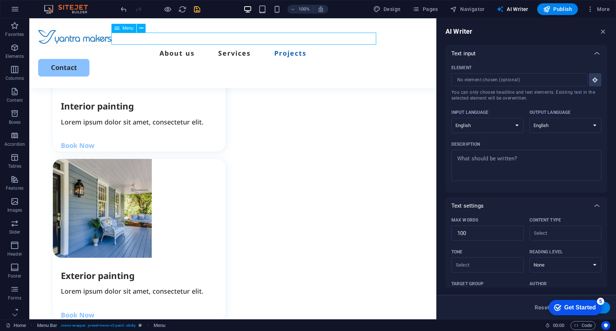
select select
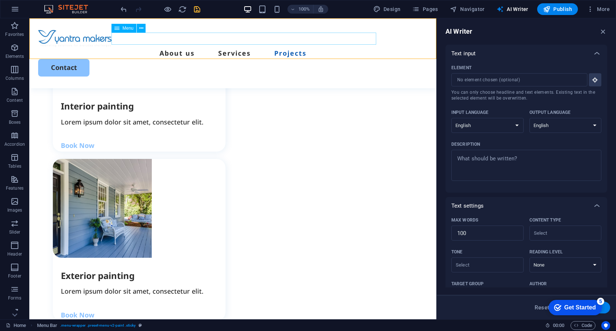
click at [247, 47] on nav "About us Services Projects" at bounding box center [232, 53] width 389 height 12
select select
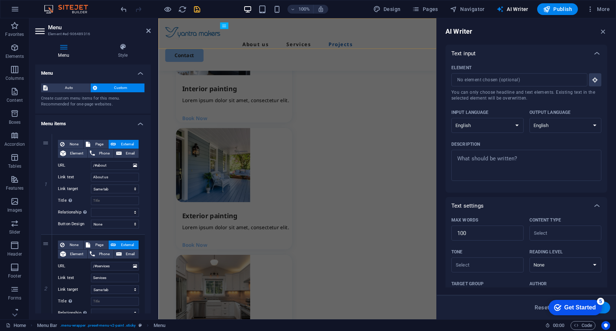
scroll to position [943, 0]
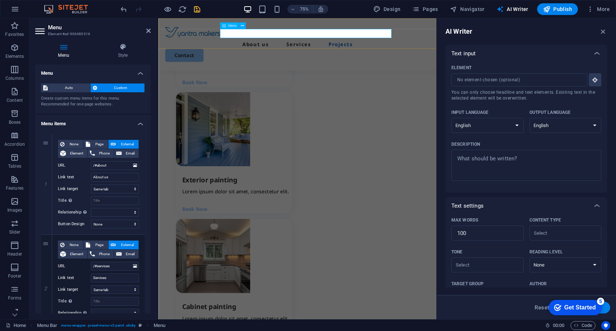
click at [357, 47] on nav "About us Services Projects" at bounding box center [343, 53] width 353 height 12
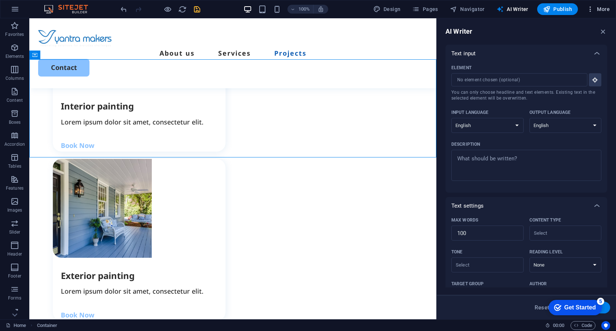
click at [598, 7] on span "More" at bounding box center [597, 8] width 23 height 7
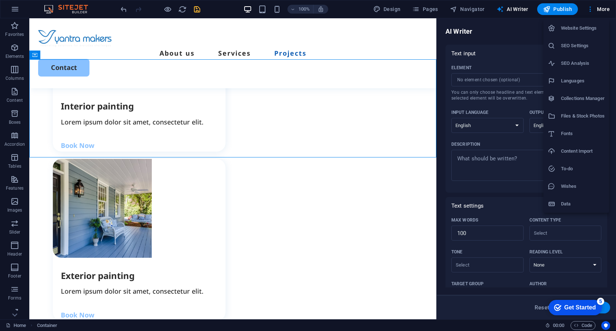
click at [585, 28] on h6 "Website Settings" at bounding box center [583, 28] width 44 height 9
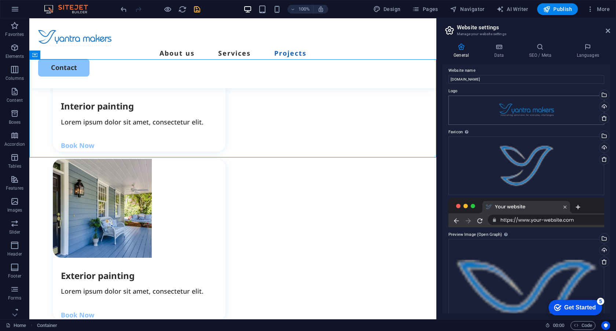
scroll to position [0, 0]
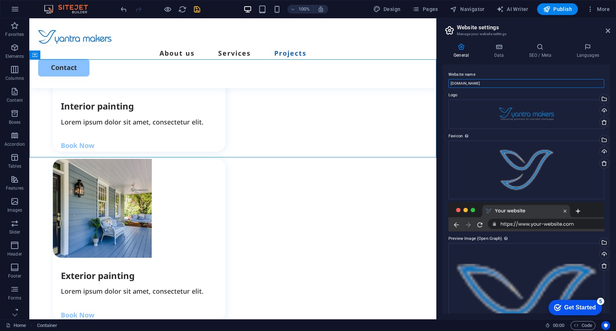
click at [487, 84] on input "[DOMAIN_NAME]" at bounding box center [526, 83] width 156 height 9
type input "[DOMAIN_NAME][URL]"
click at [196, 11] on icon "save" at bounding box center [197, 9] width 8 height 8
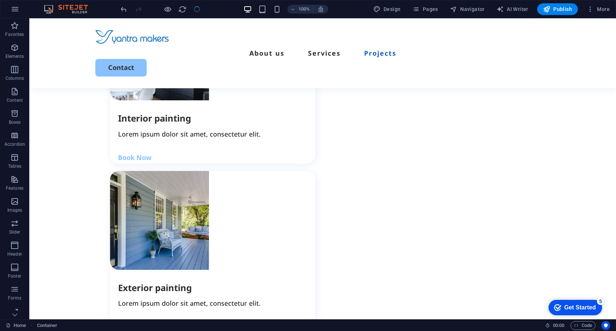
scroll to position [904, 0]
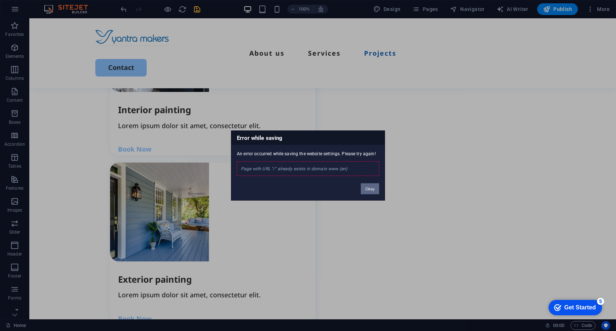
click at [370, 189] on button "Okay" at bounding box center [370, 189] width 18 height 11
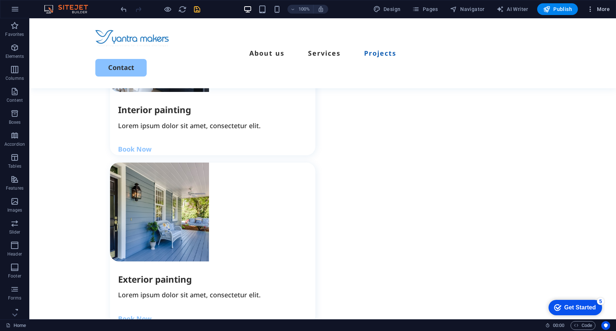
click at [597, 10] on span "More" at bounding box center [597, 8] width 23 height 7
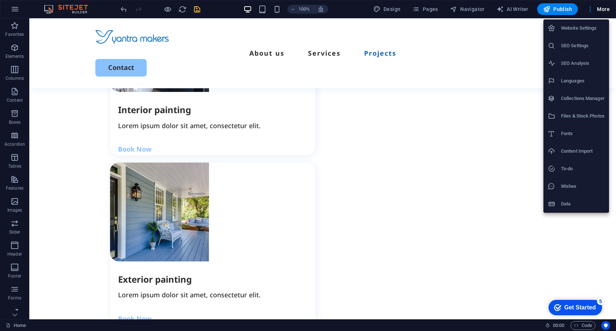
click at [579, 30] on h6 "Website Settings" at bounding box center [583, 28] width 44 height 9
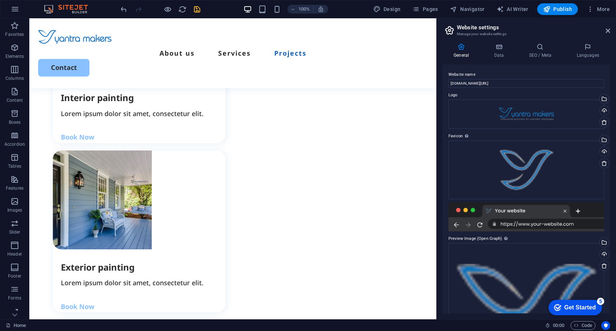
scroll to position [895, 0]
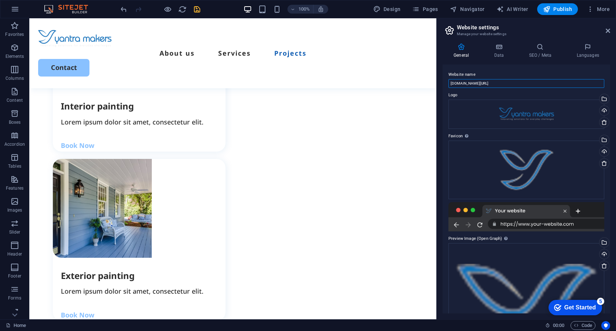
click at [493, 83] on input "[DOMAIN_NAME][URL]" at bounding box center [526, 83] width 156 height 9
type input "[DOMAIN_NAME][URL]"
click at [466, 7] on span "Navigator" at bounding box center [467, 8] width 35 height 7
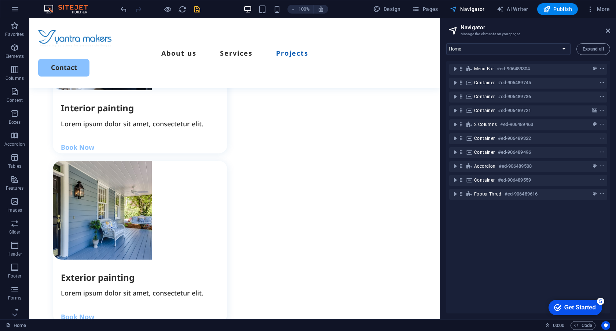
click at [466, 7] on span "Navigator" at bounding box center [467, 8] width 35 height 7
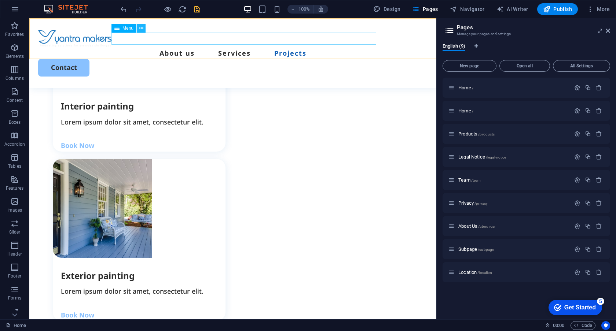
click at [140, 28] on icon at bounding box center [141, 29] width 4 height 8
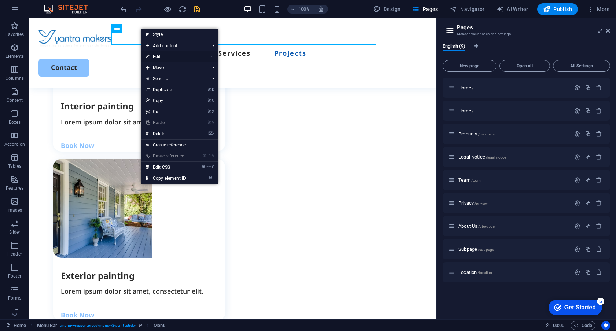
click at [158, 56] on link "⏎ Edit" at bounding box center [165, 56] width 49 height 11
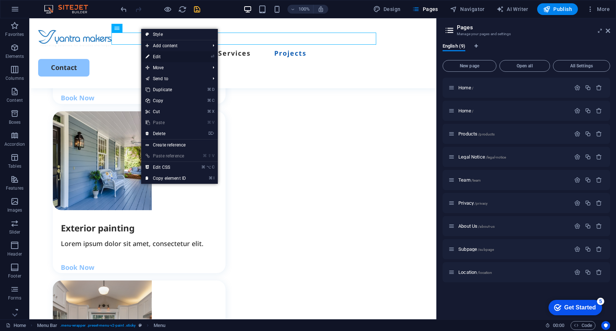
select select
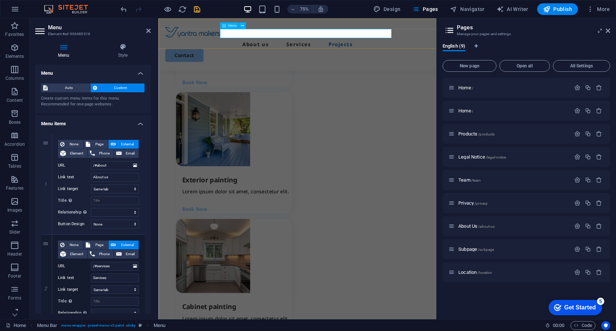
click at [230, 26] on span "Menu" at bounding box center [232, 25] width 8 height 3
click at [122, 165] on input "/#about" at bounding box center [115, 165] width 48 height 9
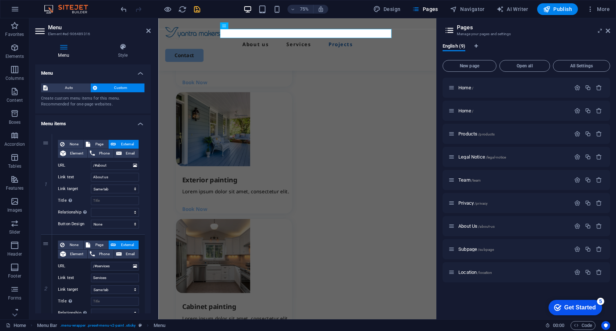
click at [538, 43] on div "English (9)" at bounding box center [525, 50] width 167 height 14
click at [529, 66] on span "Open all" at bounding box center [524, 66] width 44 height 4
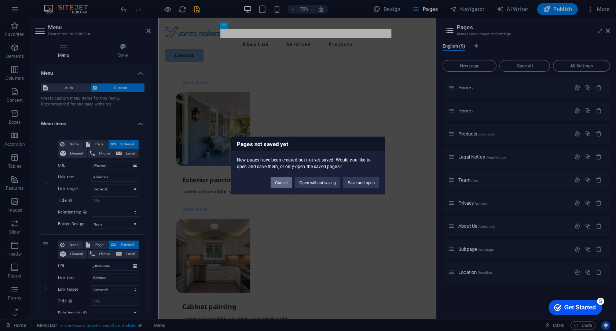
click at [284, 184] on button "Cancel" at bounding box center [280, 182] width 21 height 11
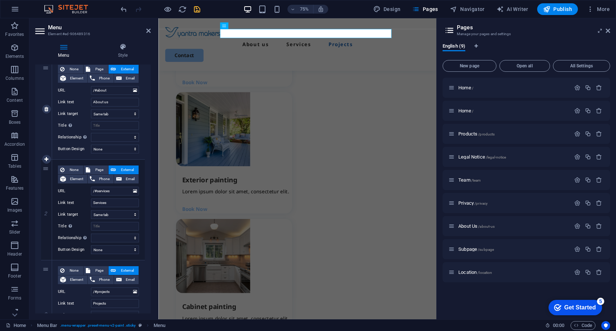
scroll to position [75, 0]
click at [117, 203] on input "Services" at bounding box center [115, 202] width 48 height 9
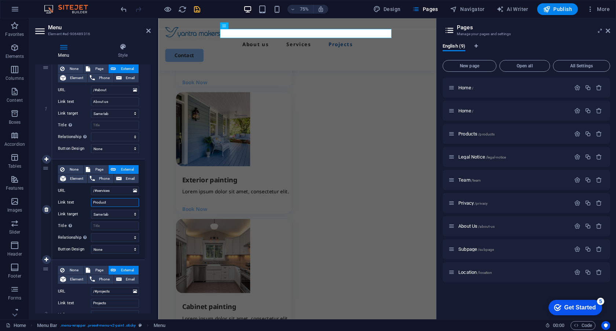
type input "Products"
select select
type input "Products"
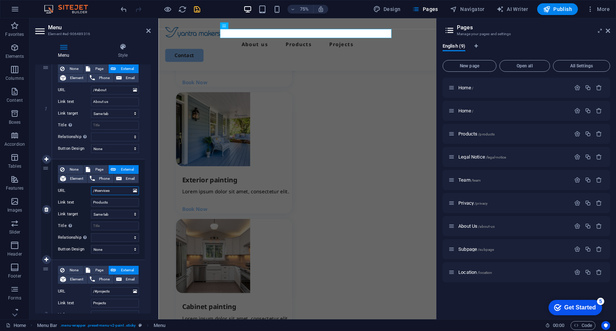
click at [116, 192] on input "/#services" at bounding box center [115, 191] width 48 height 9
type input "/#"
select select
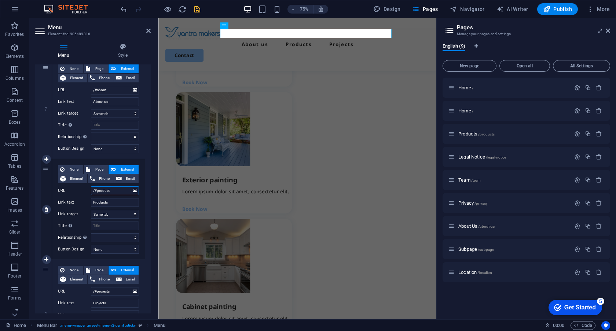
type input "/#products"
select select
type input "/#products"
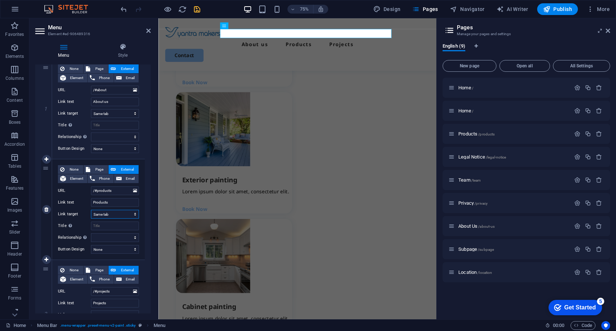
click at [125, 215] on select "New tab Same tab Overlay" at bounding box center [115, 214] width 48 height 9
click at [91, 210] on select "New tab Same tab Overlay" at bounding box center [115, 214] width 48 height 9
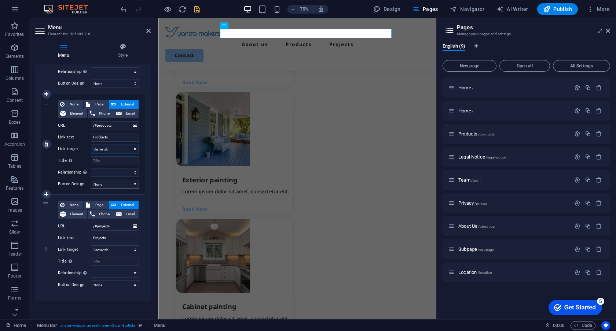
scroll to position [143, 0]
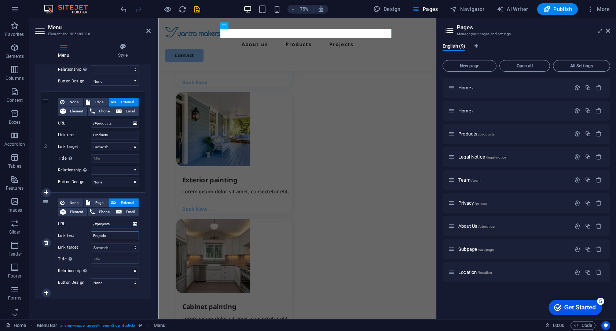
click at [118, 235] on input "Projects" at bounding box center [115, 236] width 48 height 9
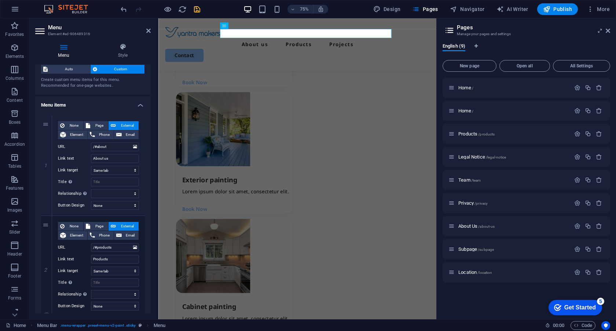
scroll to position [0, 0]
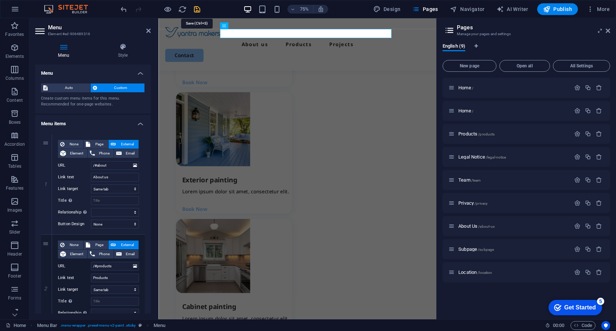
click at [199, 10] on icon "save" at bounding box center [197, 9] width 8 height 8
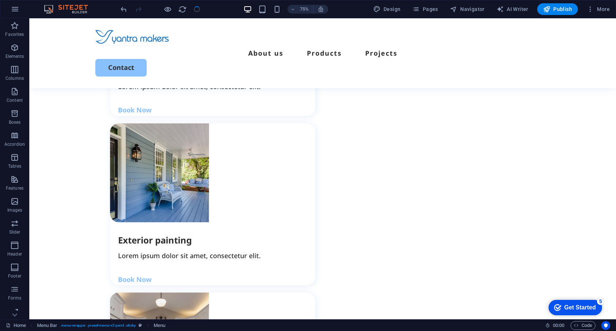
scroll to position [904, 0]
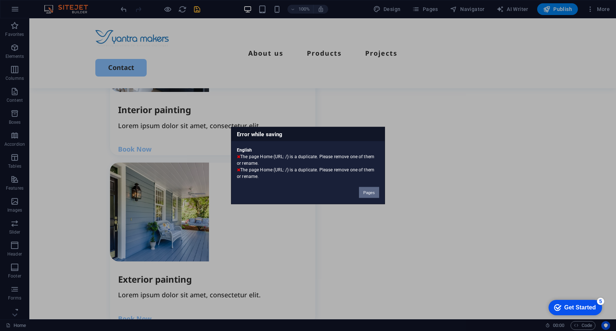
click at [371, 194] on button "Pages" at bounding box center [369, 192] width 20 height 11
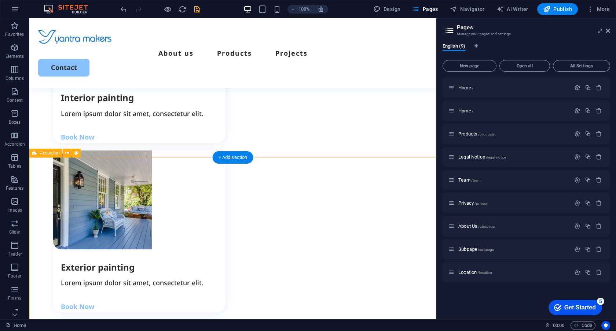
scroll to position [895, 0]
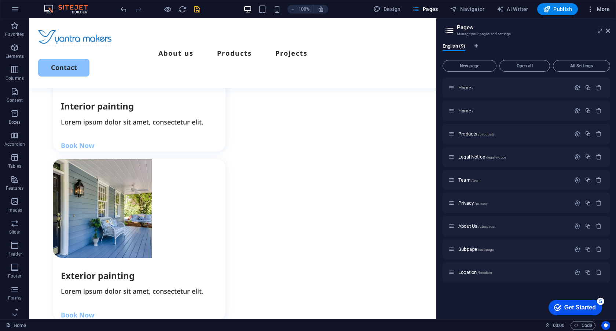
click at [599, 6] on span "More" at bounding box center [597, 8] width 23 height 7
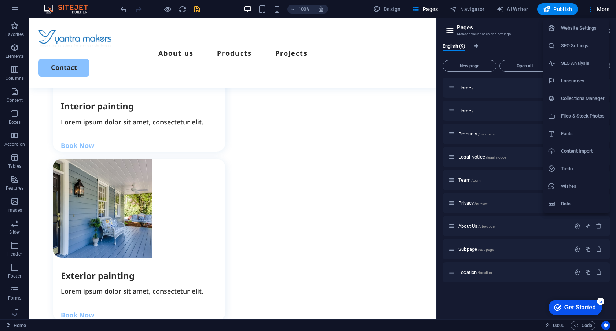
click at [571, 29] on h6 "Website Settings" at bounding box center [583, 28] width 44 height 9
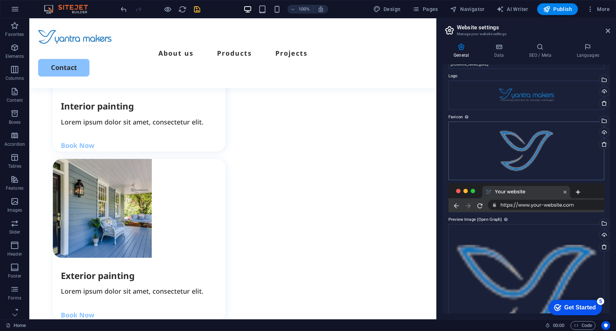
scroll to position [0, 0]
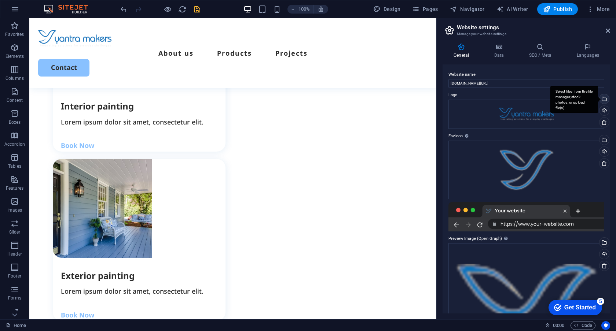
click at [605, 97] on div "Select files from the file manager, stock photos, or upload file(s)" at bounding box center [603, 99] width 11 height 11
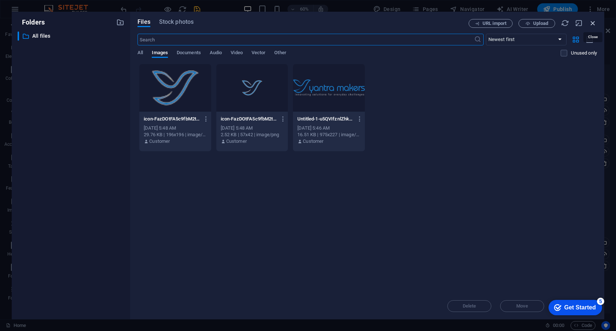
click at [592, 23] on icon "button" at bounding box center [593, 23] width 8 height 8
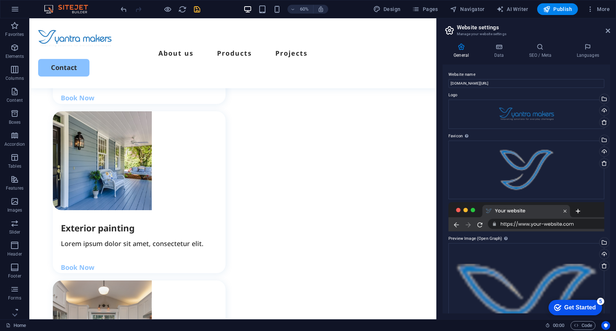
scroll to position [895, 0]
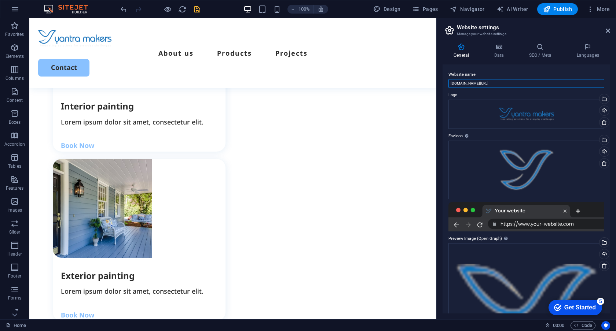
click at [488, 83] on input "[DOMAIN_NAME][URL]" at bounding box center [526, 83] width 156 height 9
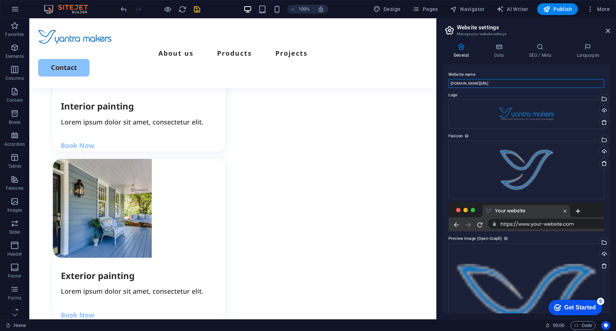
click at [494, 84] on input "[DOMAIN_NAME][URL]" at bounding box center [526, 83] width 156 height 9
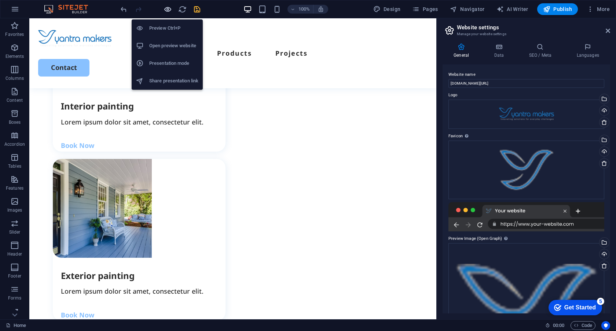
click at [168, 10] on icon "button" at bounding box center [167, 9] width 8 height 8
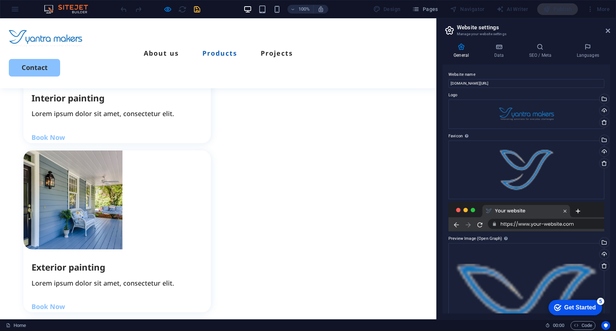
click at [234, 50] on link "Products" at bounding box center [219, 53] width 35 height 7
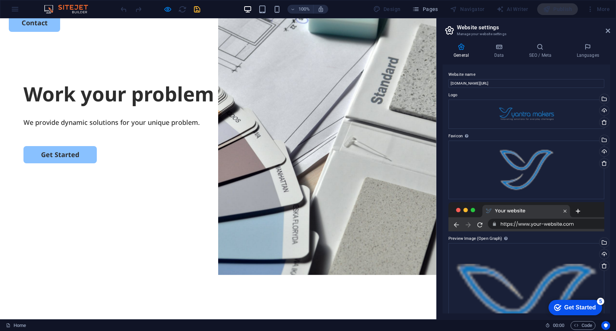
scroll to position [0, 0]
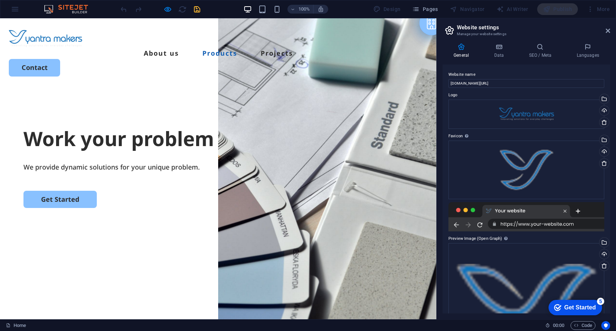
click at [227, 50] on link "Products" at bounding box center [219, 53] width 35 height 7
click at [226, 50] on link "Products" at bounding box center [219, 53] width 35 height 7
click at [173, 50] on link "About us" at bounding box center [161, 53] width 35 height 7
click at [237, 50] on link "Products" at bounding box center [219, 53] width 35 height 7
click at [291, 50] on link "Projects" at bounding box center [277, 53] width 32 height 7
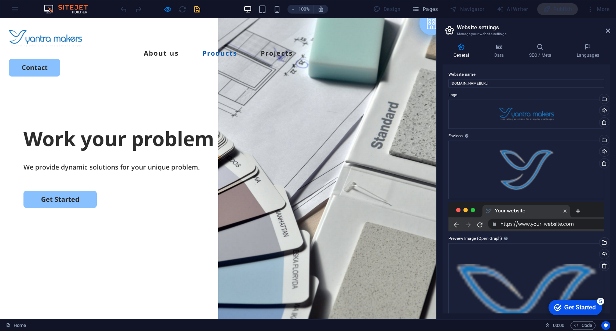
click at [237, 50] on link "Products" at bounding box center [219, 53] width 35 height 7
click at [167, 50] on link "About us" at bounding box center [161, 53] width 35 height 7
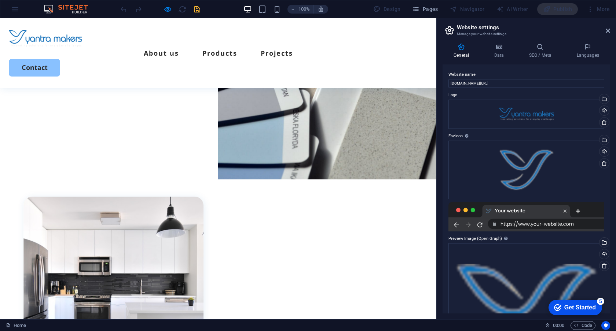
scroll to position [107, 0]
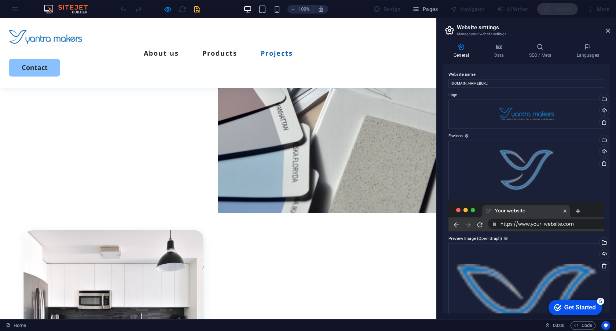
click at [281, 50] on link "Projects" at bounding box center [277, 53] width 32 height 7
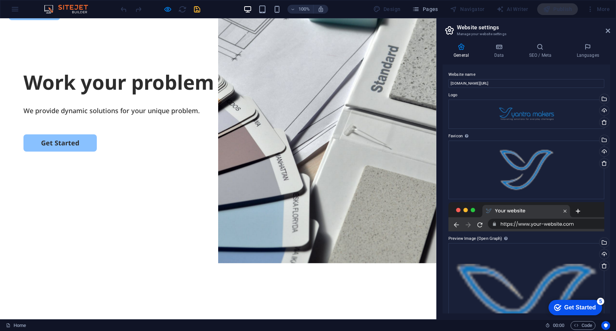
scroll to position [0, 0]
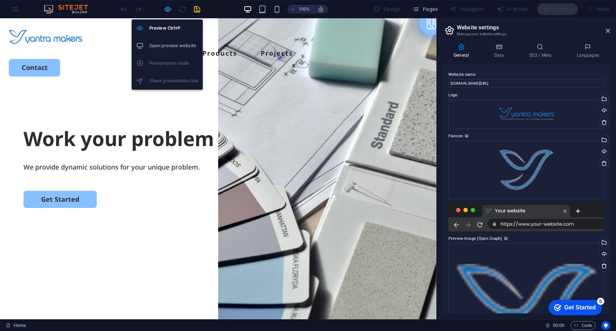
click at [168, 11] on icon "button" at bounding box center [167, 9] width 8 height 8
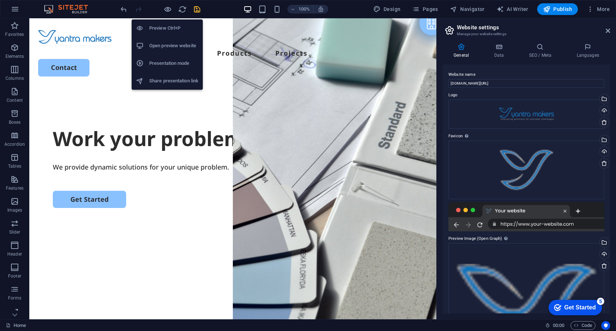
click at [169, 42] on h6 "Open preview website" at bounding box center [173, 45] width 49 height 9
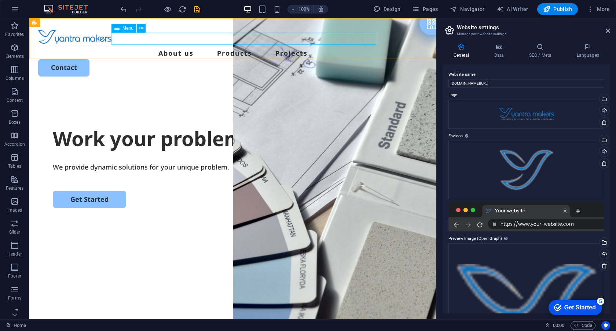
click at [126, 26] on span "Menu" at bounding box center [127, 28] width 11 height 4
click at [142, 27] on icon at bounding box center [141, 29] width 4 height 8
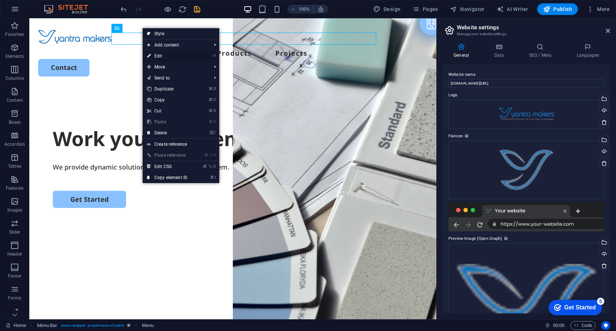
click at [165, 55] on link "⏎ Edit" at bounding box center [167, 56] width 49 height 11
select select
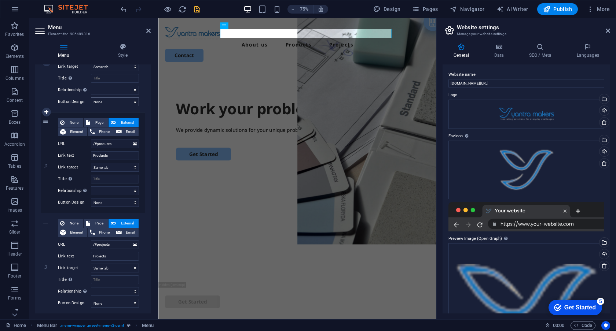
scroll to position [118, 0]
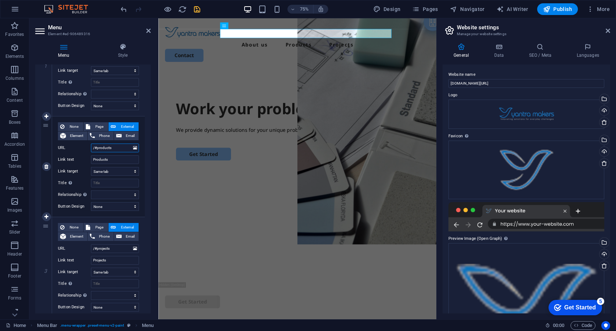
click at [114, 149] on input "/#products" at bounding box center [115, 148] width 48 height 9
type input "/#product"
select select
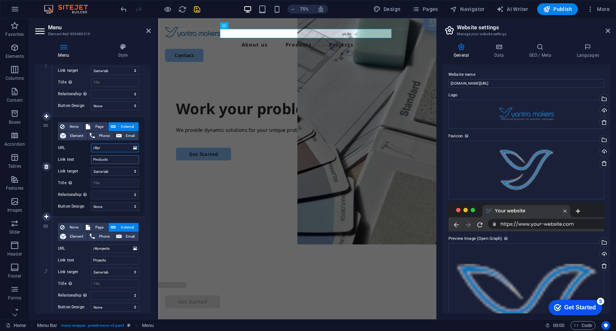
type input "/#p"
select select
type input "/#"
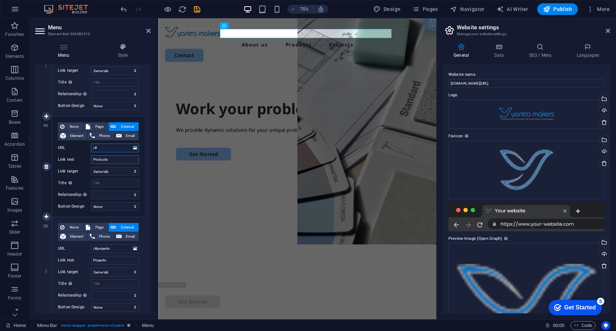
select select
type input "/#ser="
select select
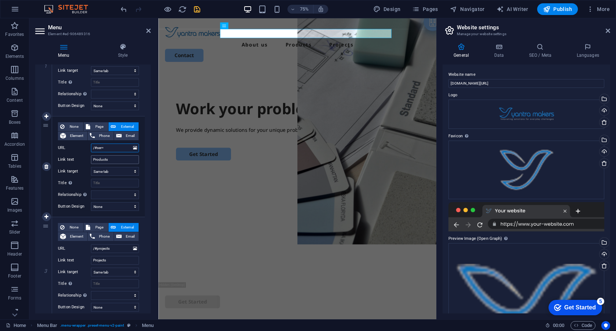
select select
type input "/#Services"
select select
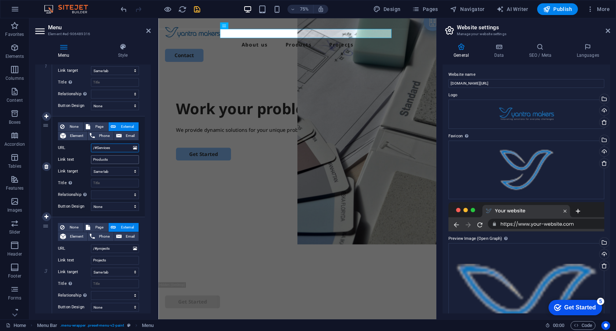
select select
type input "/#Services"
click at [107, 25] on h2 "Menu" at bounding box center [99, 27] width 103 height 7
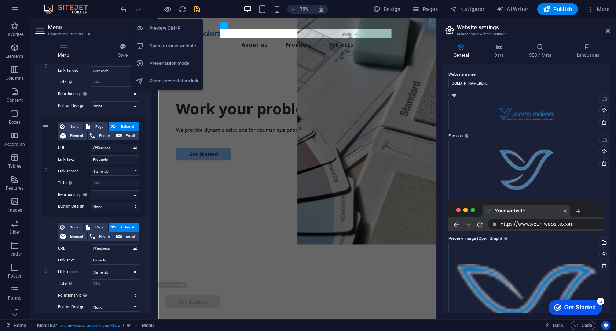
click at [171, 46] on h6 "Open preview website" at bounding box center [173, 45] width 49 height 9
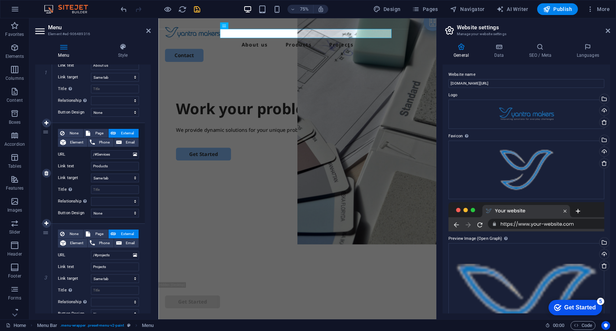
scroll to position [110, 0]
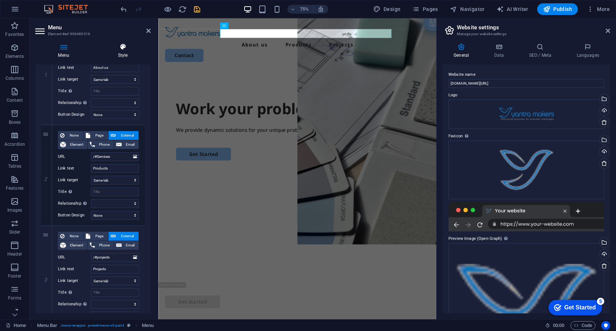
click at [121, 48] on icon at bounding box center [123, 46] width 56 height 7
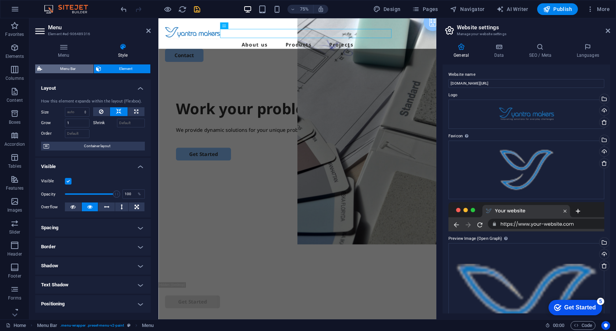
click at [72, 69] on span "Menu Bar" at bounding box center [67, 69] width 47 height 9
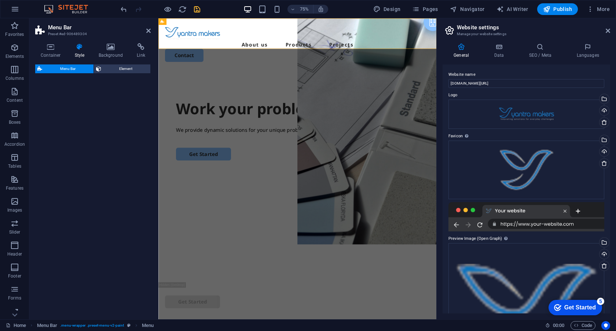
select select "rem"
select select "px"
select select "rem"
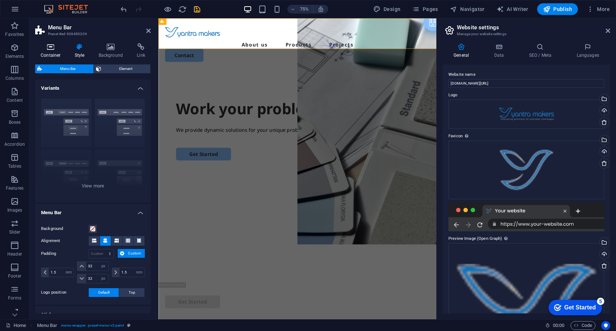
click at [52, 52] on h4 "Container" at bounding box center [52, 50] width 34 height 15
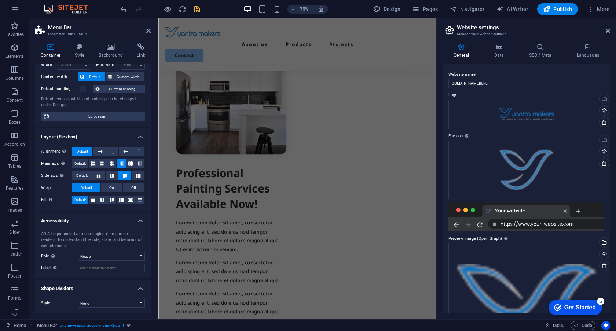
scroll to position [0, 0]
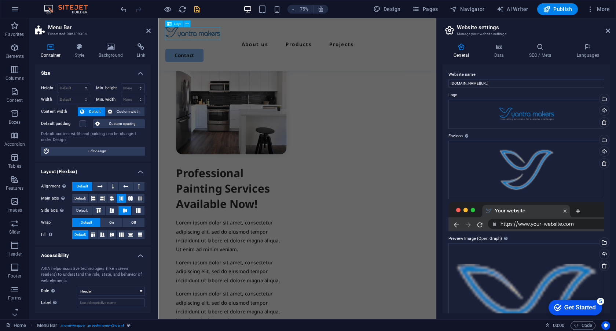
click at [192, 40] on div at bounding box center [343, 38] width 353 height 17
click at [300, 47] on nav "About us Products Projects" at bounding box center [343, 53] width 353 height 12
click at [230, 25] on span "Menu" at bounding box center [232, 25] width 8 height 3
click at [243, 26] on icon at bounding box center [242, 26] width 3 height 6
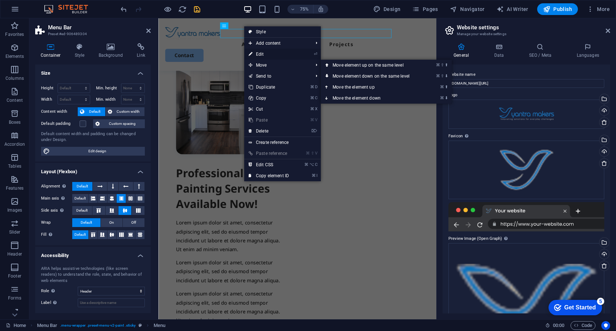
click at [265, 54] on link "⏎ Edit" at bounding box center [268, 54] width 49 height 11
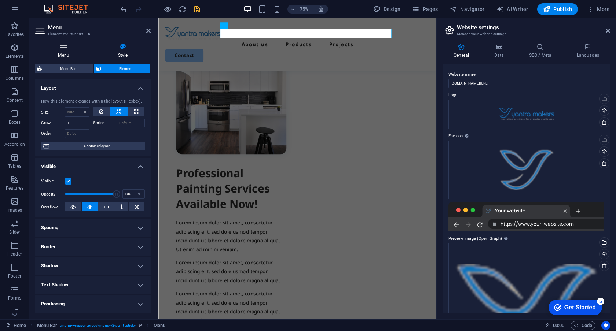
click at [67, 45] on icon at bounding box center [63, 46] width 57 height 7
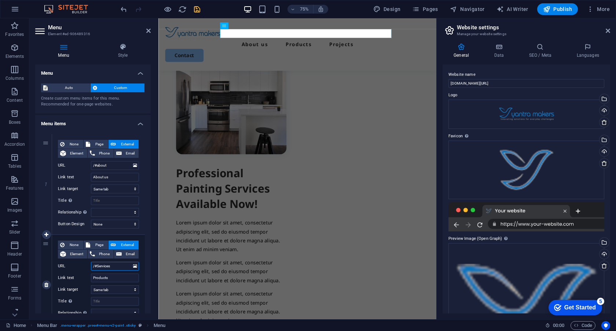
click at [98, 266] on input "/#Services" at bounding box center [115, 266] width 48 height 9
type input "/#Sourervices"
select select
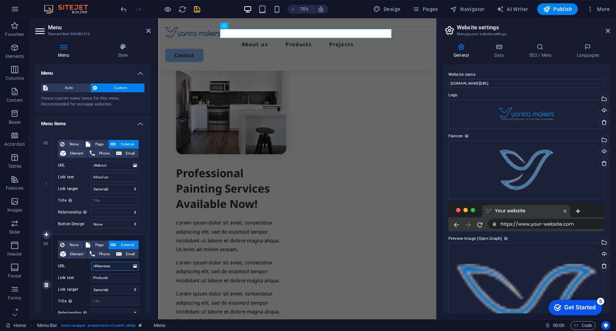
type input "/#ervices"
select select
type input "/#Oervices"
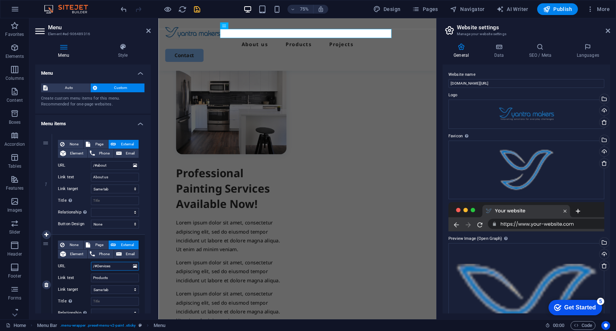
select select
type input "/#Our services"
select select
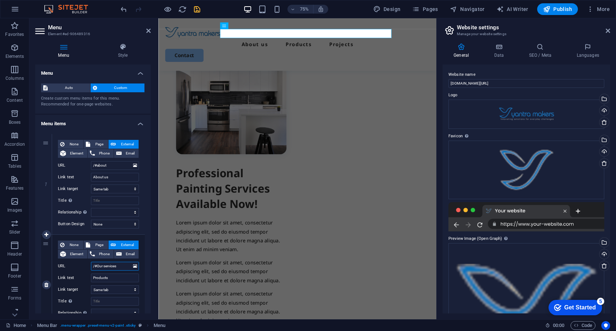
select select
click at [122, 267] on input "/#Our services" at bounding box center [115, 266] width 48 height 9
click at [134, 267] on icon at bounding box center [135, 266] width 4 height 8
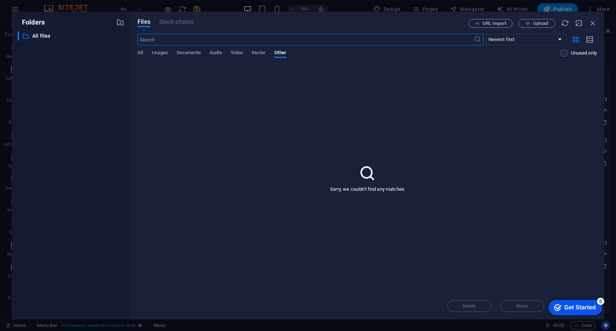
scroll to position [313, 0]
click at [593, 22] on icon "button" at bounding box center [593, 23] width 8 height 8
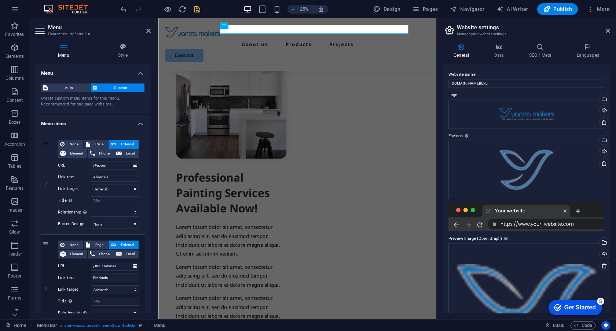
scroll to position [319, 0]
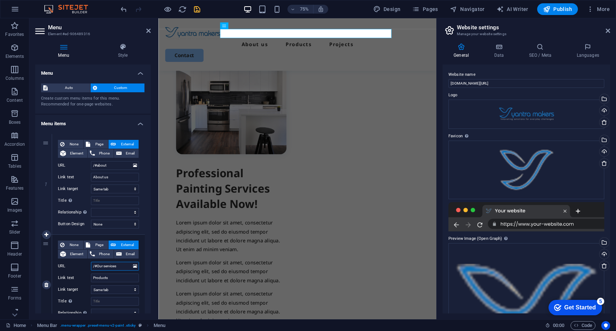
click at [119, 267] on input "/#Our services" at bounding box center [115, 266] width 48 height 9
type input "/#ser"
select select
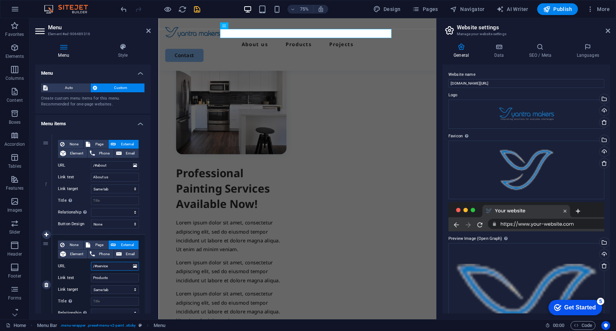
type input "/#services"
select select
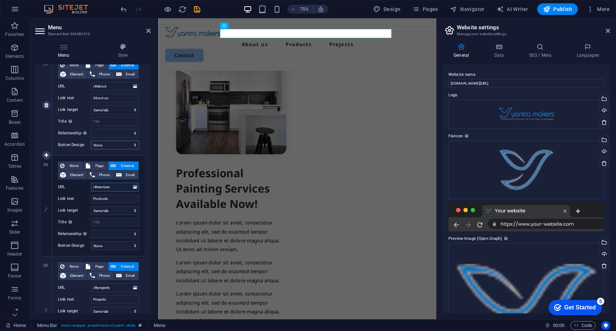
scroll to position [81, 0]
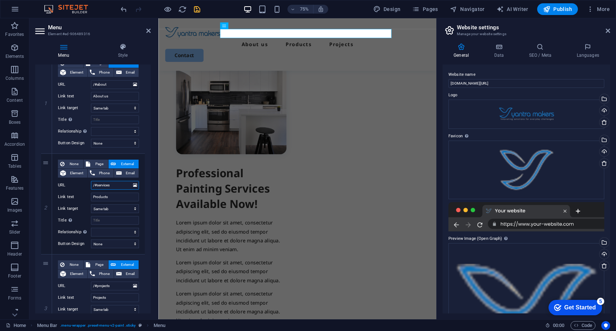
type input "/#services"
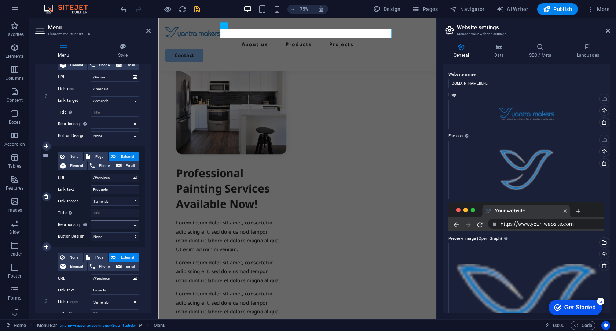
scroll to position [88, 0]
click at [132, 225] on select "alternate author bookmark external help license next nofollow noreferrer noopen…" at bounding box center [115, 225] width 48 height 9
select select
click at [91, 221] on select "alternate author bookmark external help license next nofollow noreferrer noopen…" at bounding box center [115, 225] width 48 height 9
select select
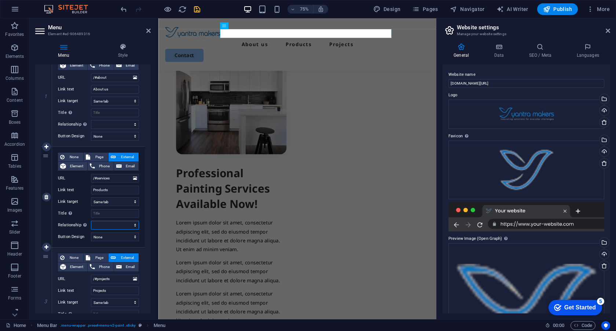
select select
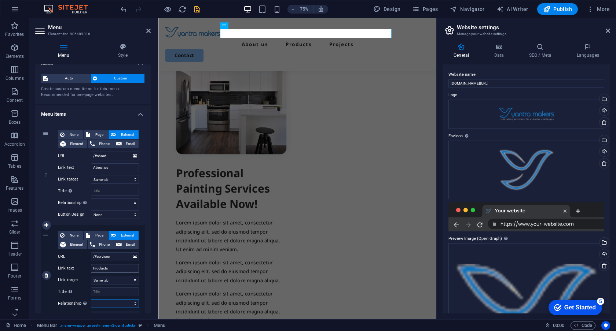
scroll to position [0, 0]
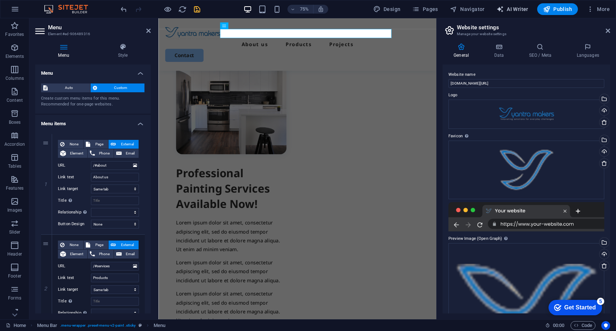
select select "English"
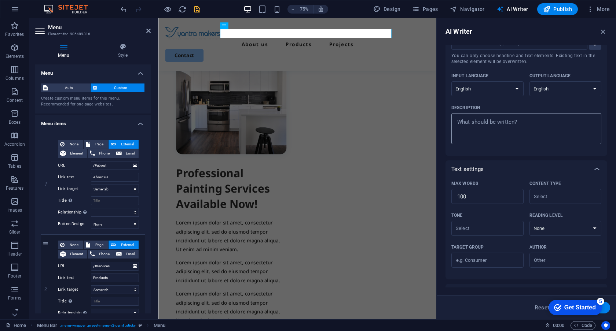
scroll to position [92, 0]
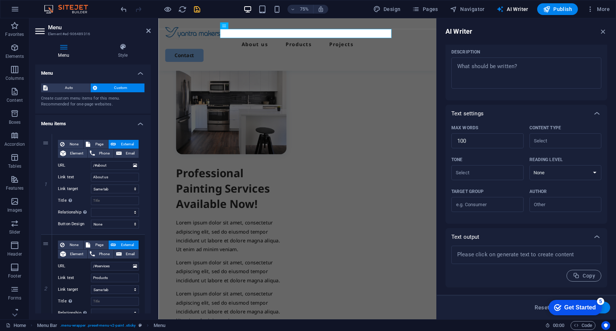
click at [44, 29] on icon at bounding box center [40, 31] width 11 height 12
click at [554, 29] on div "AI Writer" at bounding box center [526, 31] width 162 height 9
click at [530, 36] on div "AI Writer" at bounding box center [526, 31] width 162 height 9
click at [149, 20] on header "Menu Element #ed-906489316" at bounding box center [92, 27] width 115 height 19
click at [351, 7] on div "75% Design Pages Navigator AI Writer Publish More" at bounding box center [365, 9] width 493 height 12
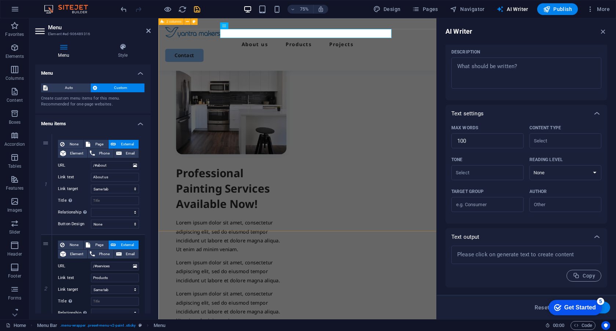
click at [526, 63] on div "Professional Painting Services Available Now! Lorem ipsum dolor sit amet, conse…" at bounding box center [343, 240] width 371 height 448
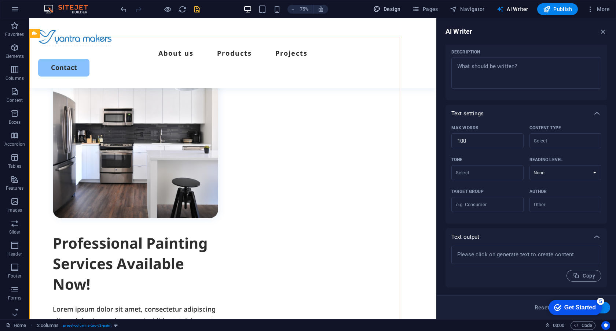
scroll to position [298, 0]
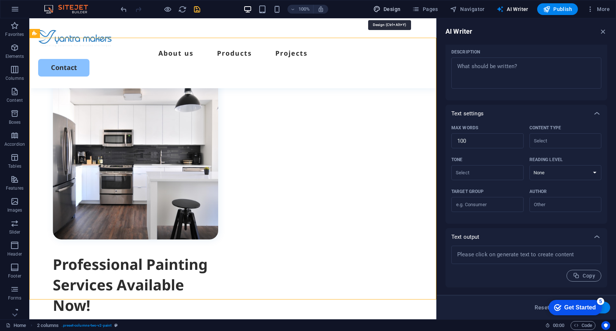
click at [387, 10] on span "Design" at bounding box center [386, 8] width 27 height 7
select select "px"
select select "500"
select select "px"
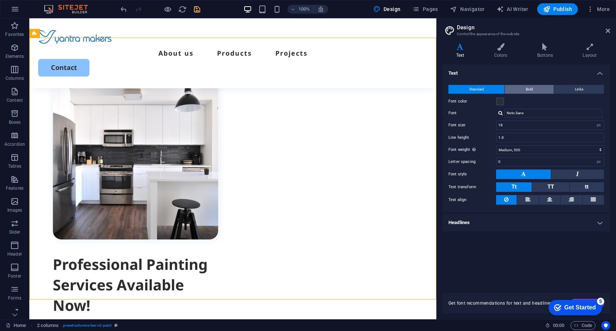
click at [526, 86] on span "Bold" at bounding box center [529, 89] width 7 height 9
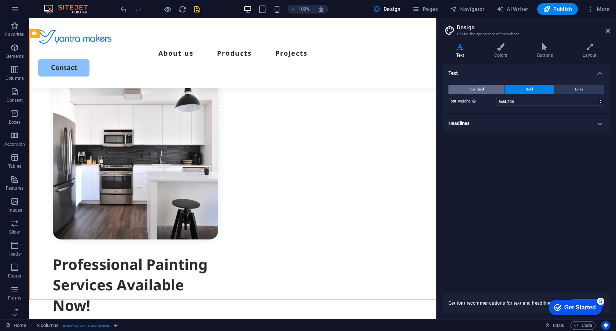
click at [482, 88] on span "Standard" at bounding box center [476, 89] width 15 height 9
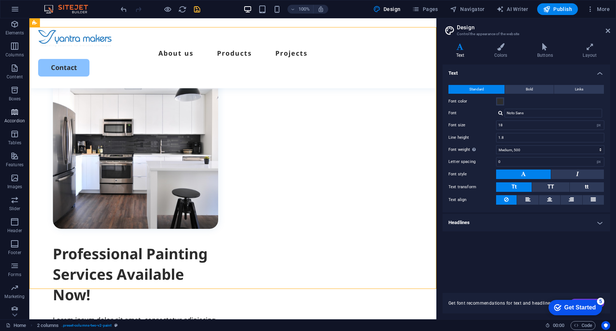
scroll to position [29, 0]
click at [15, 177] on icon "button" at bounding box center [14, 173] width 9 height 9
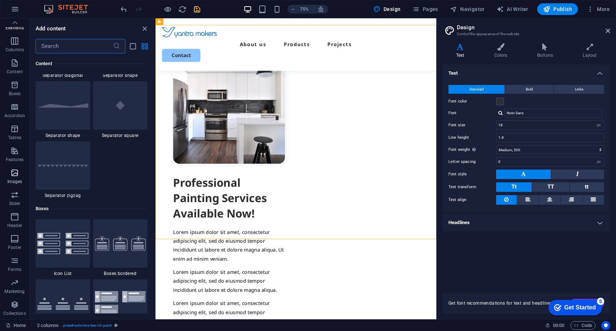
scroll to position [3716, 0]
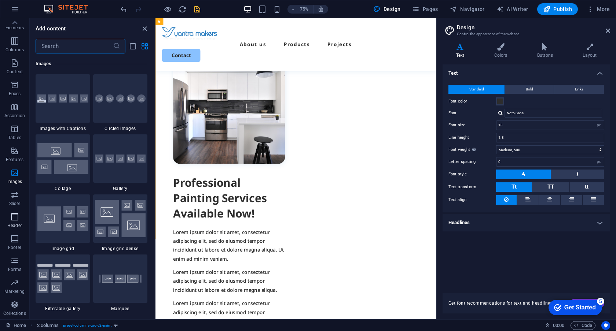
click at [16, 211] on button "Header" at bounding box center [14, 221] width 29 height 22
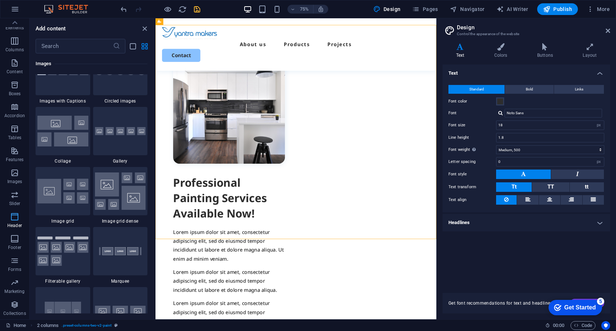
scroll to position [4413, 0]
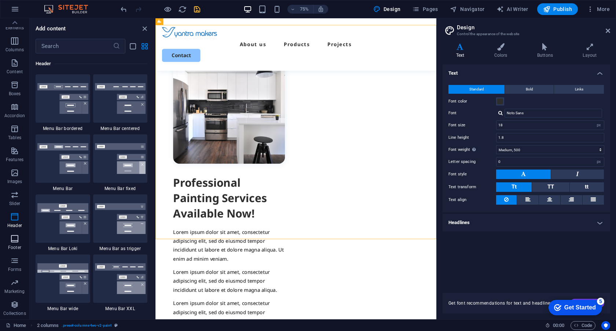
click at [14, 241] on icon "button" at bounding box center [14, 239] width 9 height 9
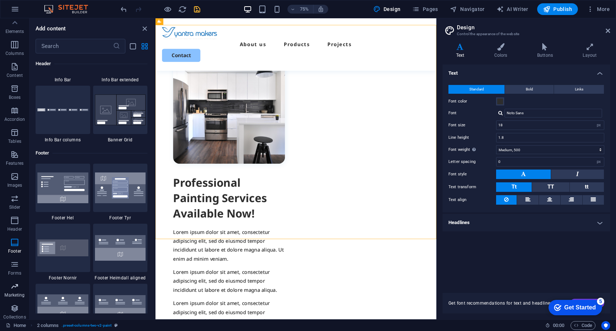
scroll to position [0, 0]
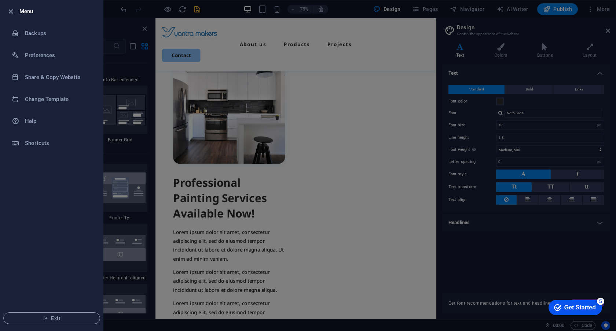
click at [121, 24] on div at bounding box center [308, 165] width 616 height 331
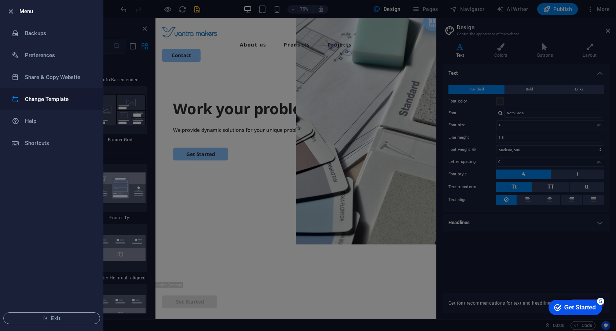
click at [49, 99] on h6 "Change Template" at bounding box center [59, 99] width 68 height 9
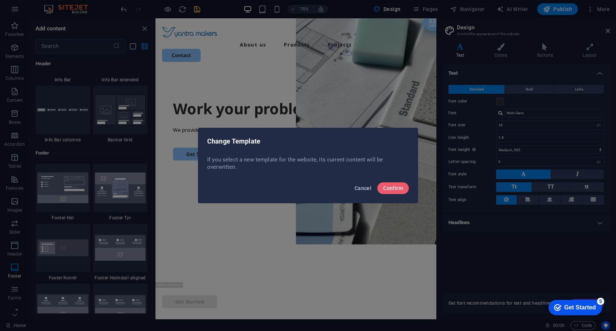
click at [364, 187] on span "Cancel" at bounding box center [362, 188] width 17 height 6
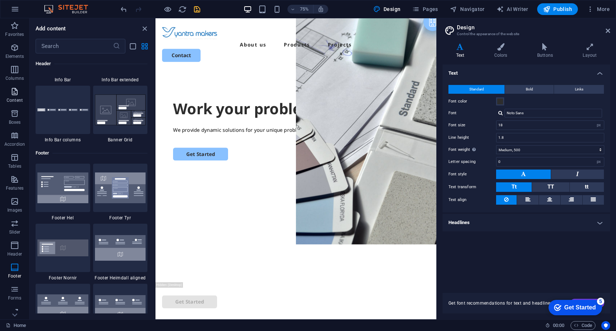
click at [13, 91] on icon "button" at bounding box center [14, 91] width 9 height 9
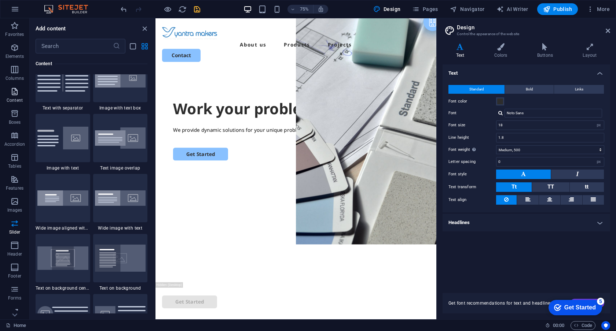
scroll to position [1282, 0]
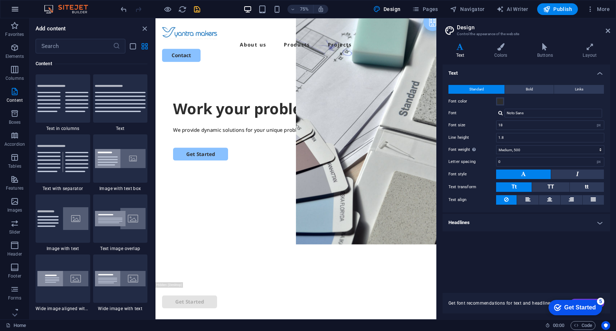
click at [0, 0] on button "button" at bounding box center [0, 0] width 0 height 0
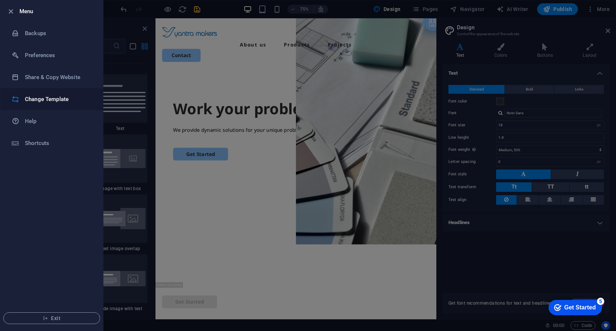
click at [53, 100] on h6 "Change Template" at bounding box center [59, 99] width 68 height 9
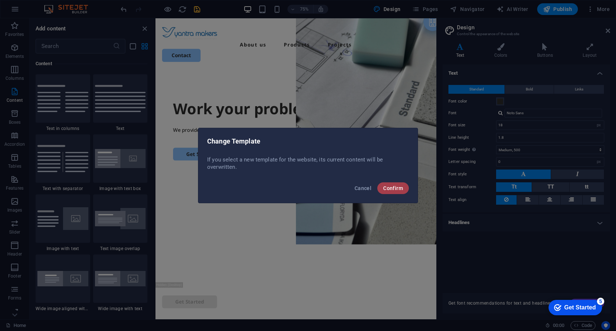
click at [392, 187] on span "Confirm" at bounding box center [393, 188] width 20 height 6
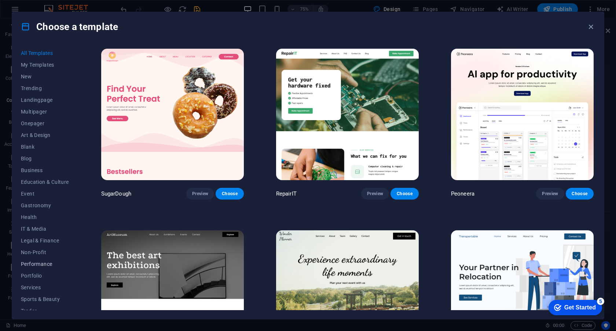
click at [40, 265] on span "Performance" at bounding box center [45, 264] width 48 height 6
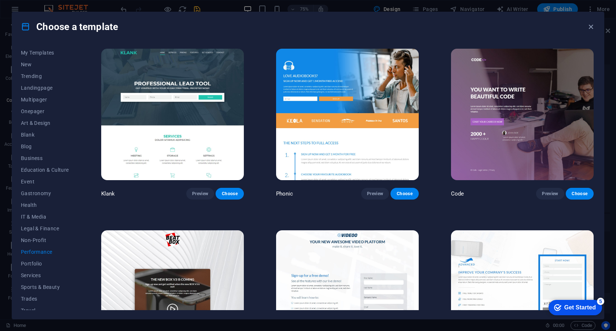
scroll to position [30, 0]
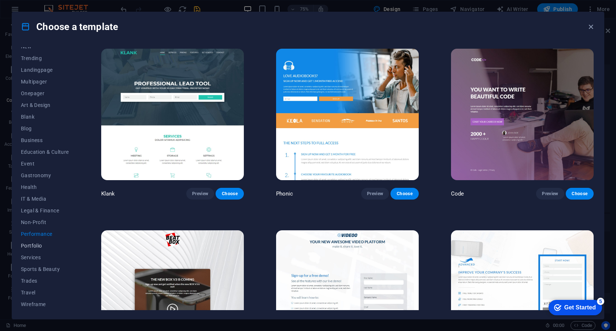
click at [37, 244] on span "Portfolio" at bounding box center [45, 246] width 48 height 6
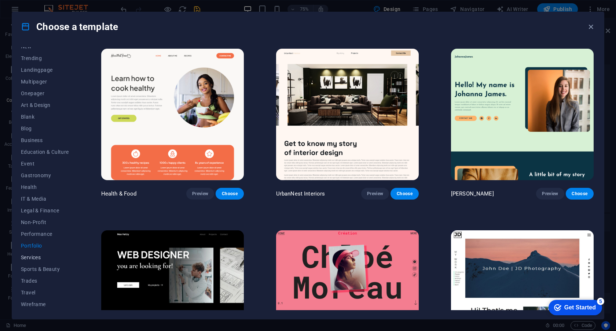
click at [36, 257] on span "Services" at bounding box center [45, 258] width 48 height 6
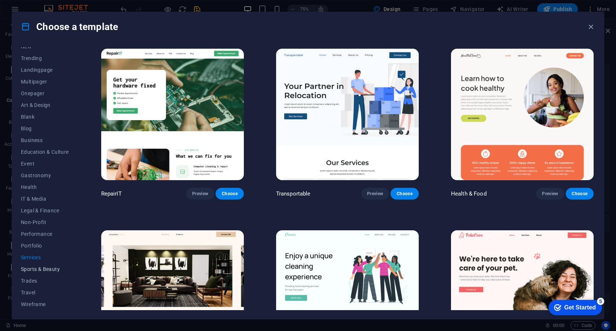
click at [43, 270] on span "Sports & Beauty" at bounding box center [45, 269] width 48 height 6
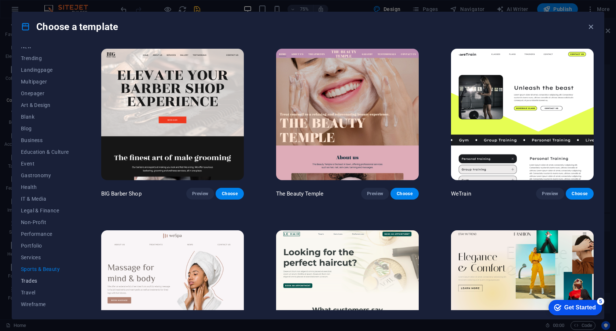
click at [35, 281] on span "Trades" at bounding box center [45, 281] width 48 height 6
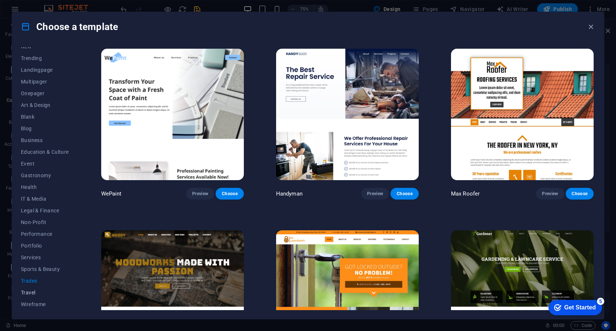
click at [33, 295] on span "Travel" at bounding box center [45, 293] width 48 height 6
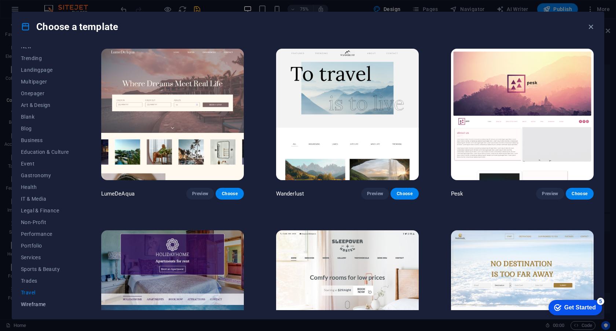
click at [35, 304] on span "Wireframe" at bounding box center [45, 305] width 48 height 6
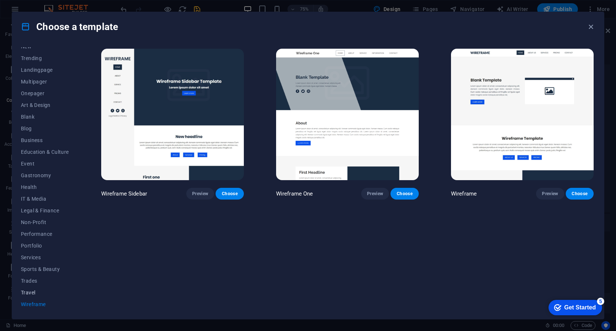
click at [33, 294] on span "Travel" at bounding box center [45, 293] width 48 height 6
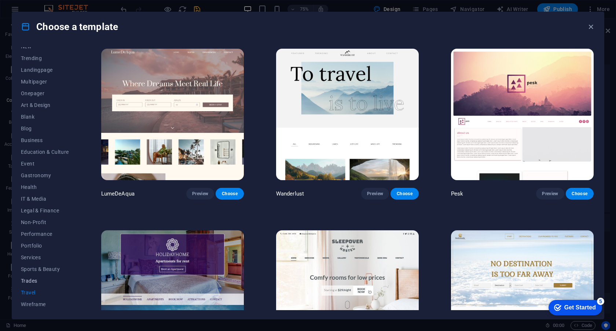
click at [32, 281] on span "Trades" at bounding box center [45, 281] width 48 height 6
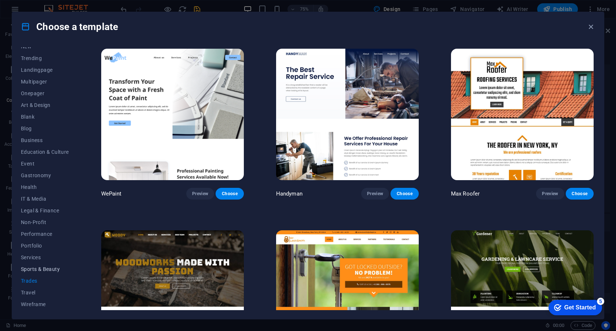
click at [31, 268] on span "Sports & Beauty" at bounding box center [45, 269] width 48 height 6
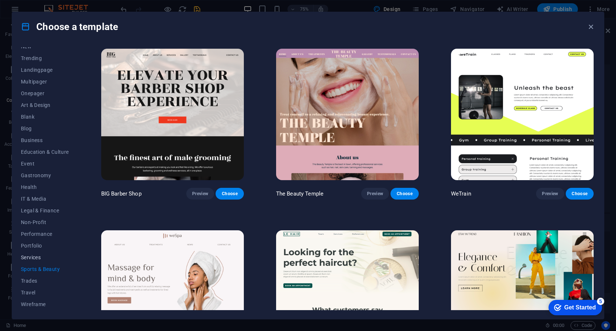
click at [33, 259] on span "Services" at bounding box center [45, 258] width 48 height 6
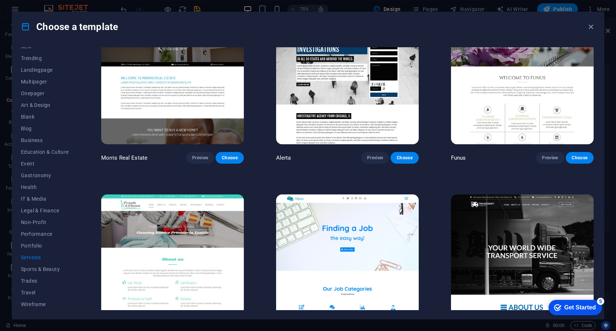
scroll to position [763, 0]
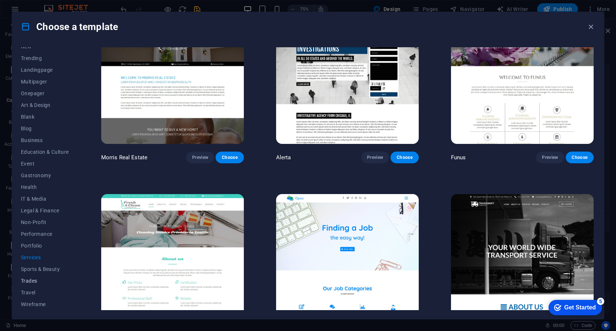
click at [37, 281] on span "Trades" at bounding box center [45, 281] width 48 height 6
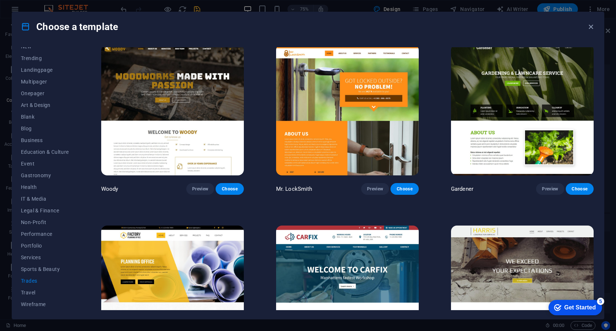
scroll to position [249, 0]
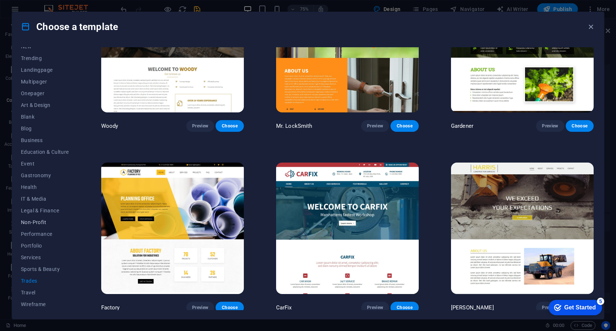
click at [42, 224] on span "Non-Profit" at bounding box center [45, 223] width 48 height 6
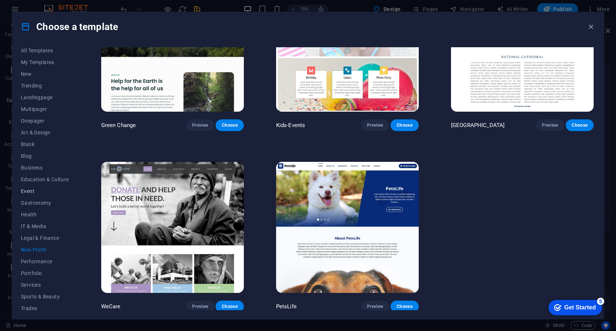
scroll to position [0, 0]
click at [30, 76] on span "New" at bounding box center [45, 77] width 48 height 6
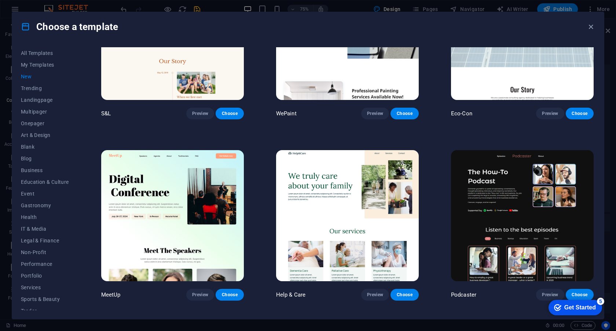
scroll to position [444, 0]
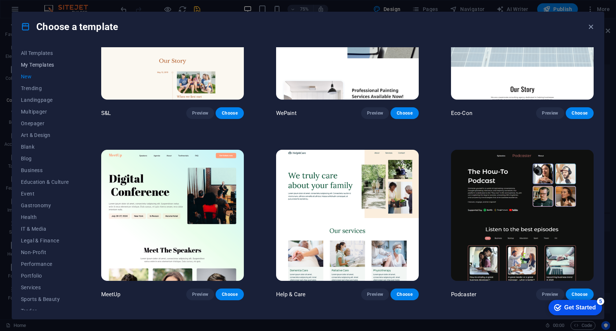
click at [34, 61] on button "My Templates" at bounding box center [45, 65] width 48 height 12
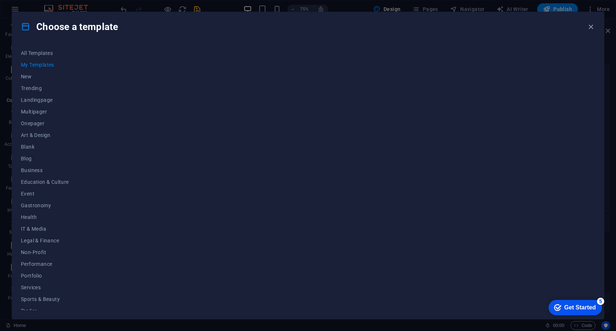
scroll to position [0, 0]
click at [41, 54] on span "All Templates" at bounding box center [45, 53] width 48 height 6
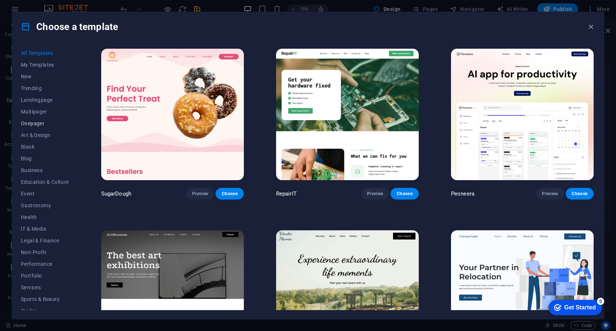
click at [42, 121] on span "Onepager" at bounding box center [45, 124] width 48 height 6
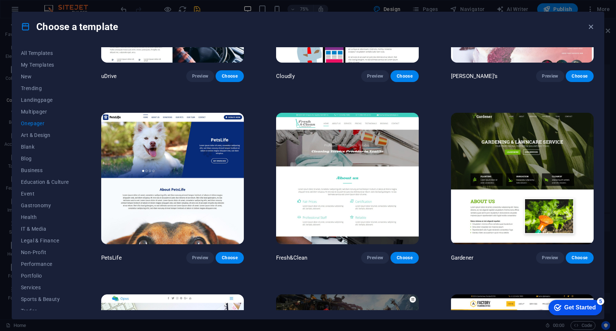
scroll to position [2842, 0]
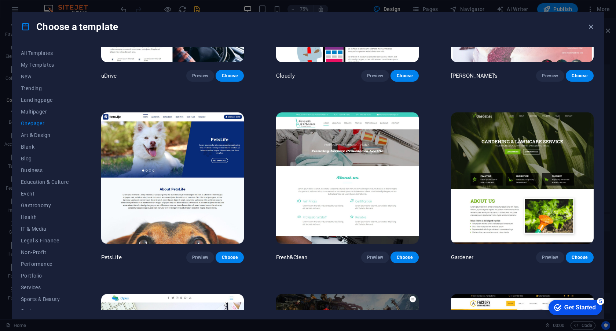
click at [174, 37] on div "Choose a template" at bounding box center [308, 26] width 592 height 29
click at [589, 25] on icon "button" at bounding box center [590, 27] width 8 height 8
